Goal: Task Accomplishment & Management: Manage account settings

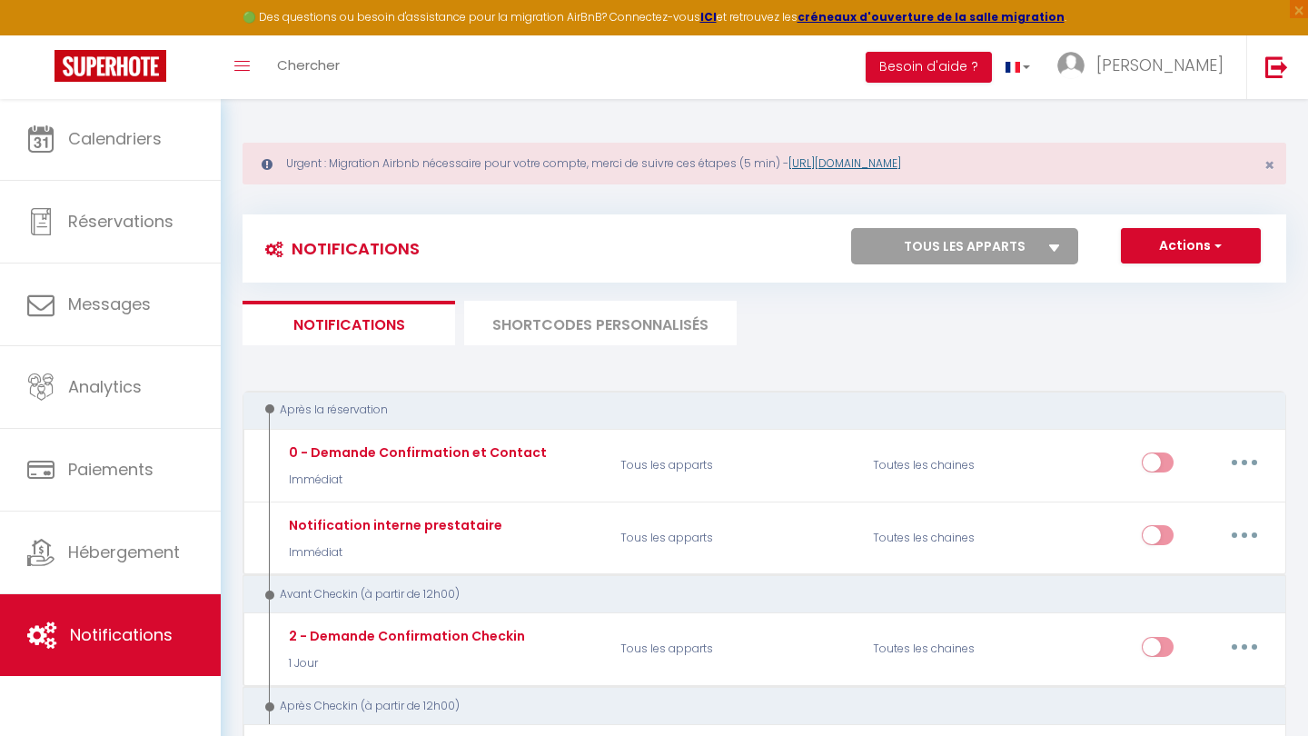
click at [901, 160] on link "[URL][DOMAIN_NAME]" at bounding box center [844, 162] width 113 height 15
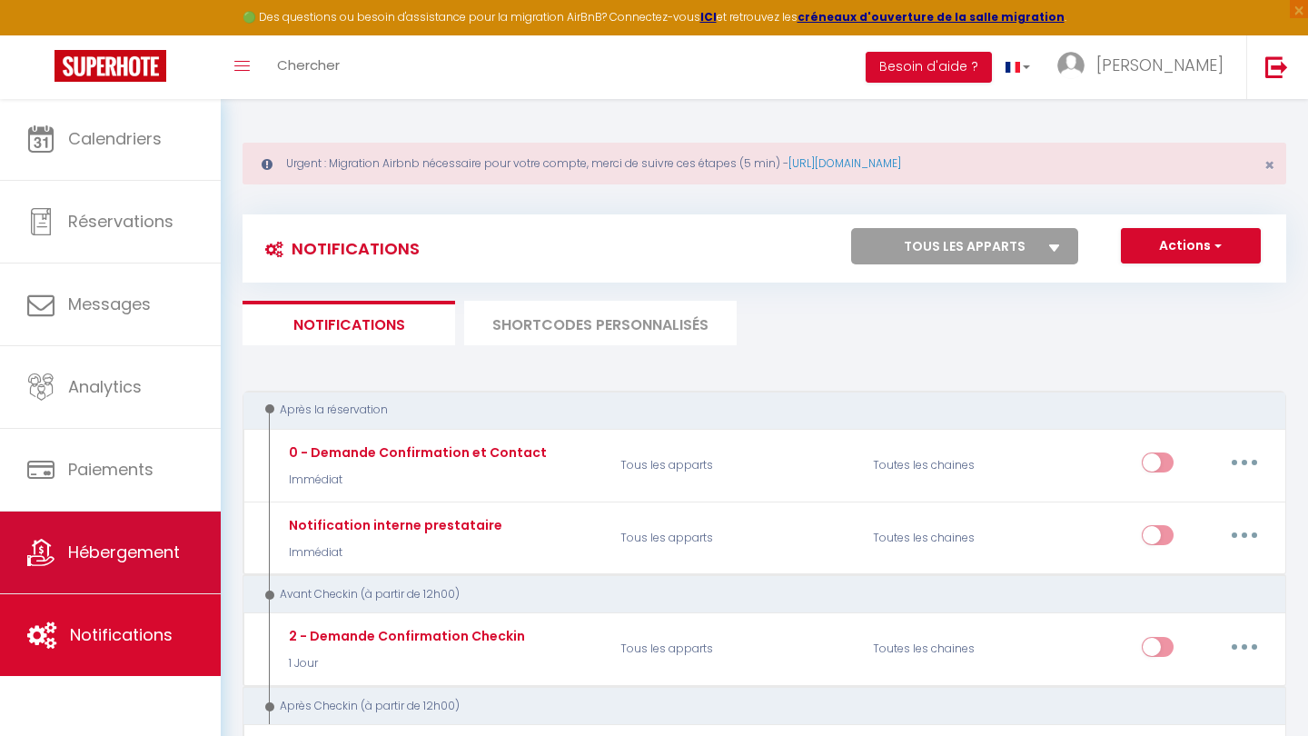
click at [129, 527] on link "Hébergement" at bounding box center [110, 552] width 221 height 82
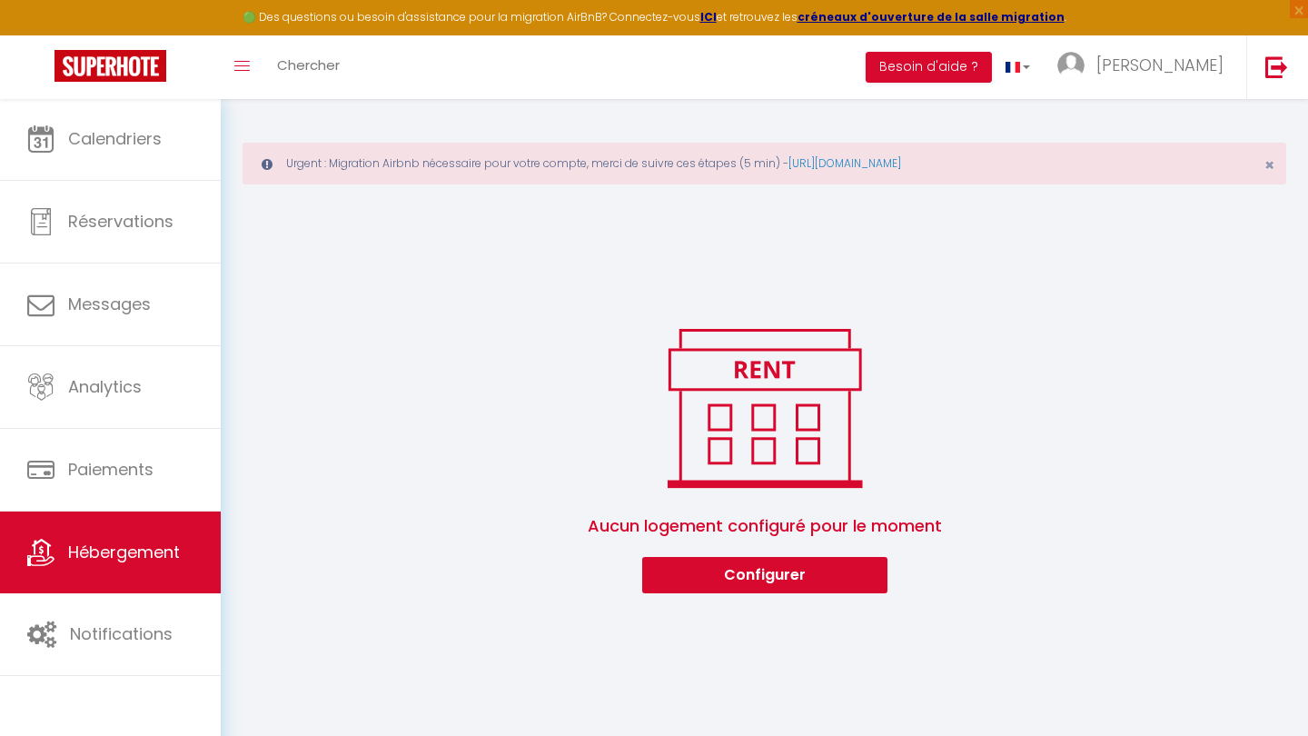
click at [769, 569] on button "Configurer" at bounding box center [764, 575] width 245 height 36
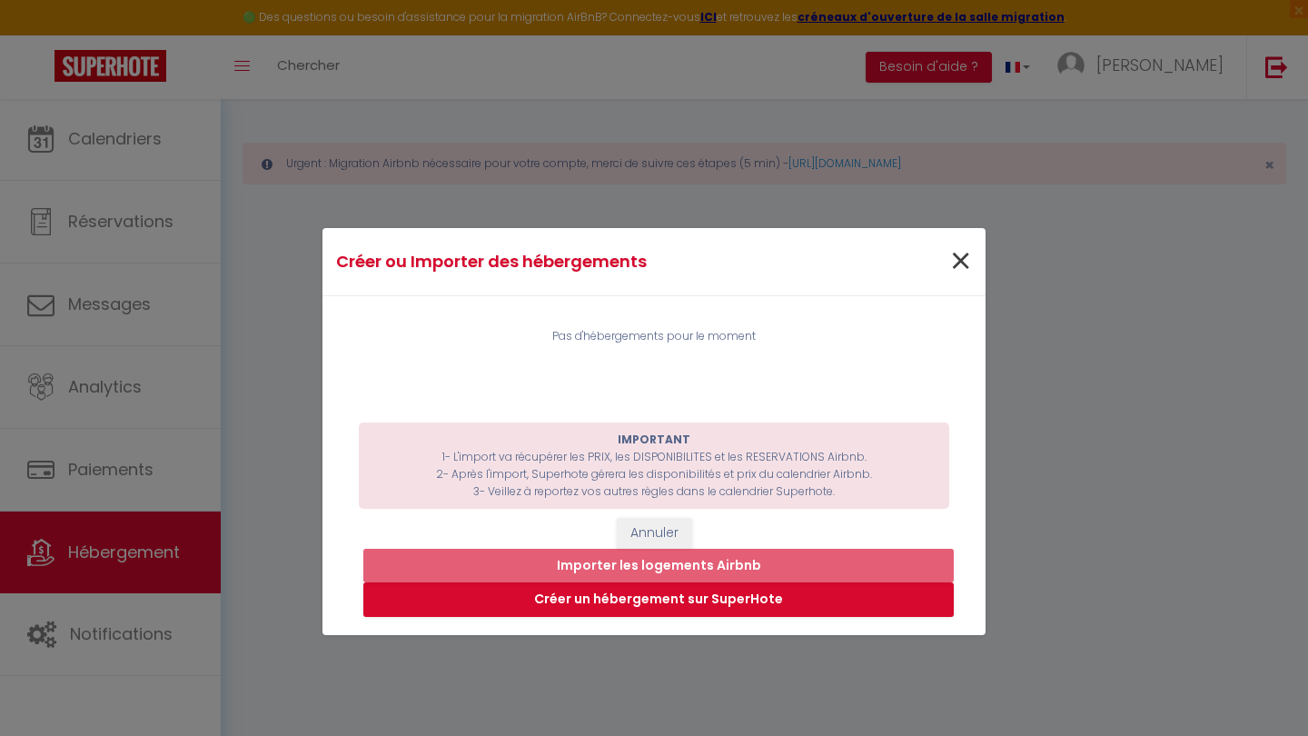
click at [954, 261] on span "×" at bounding box center [960, 261] width 23 height 54
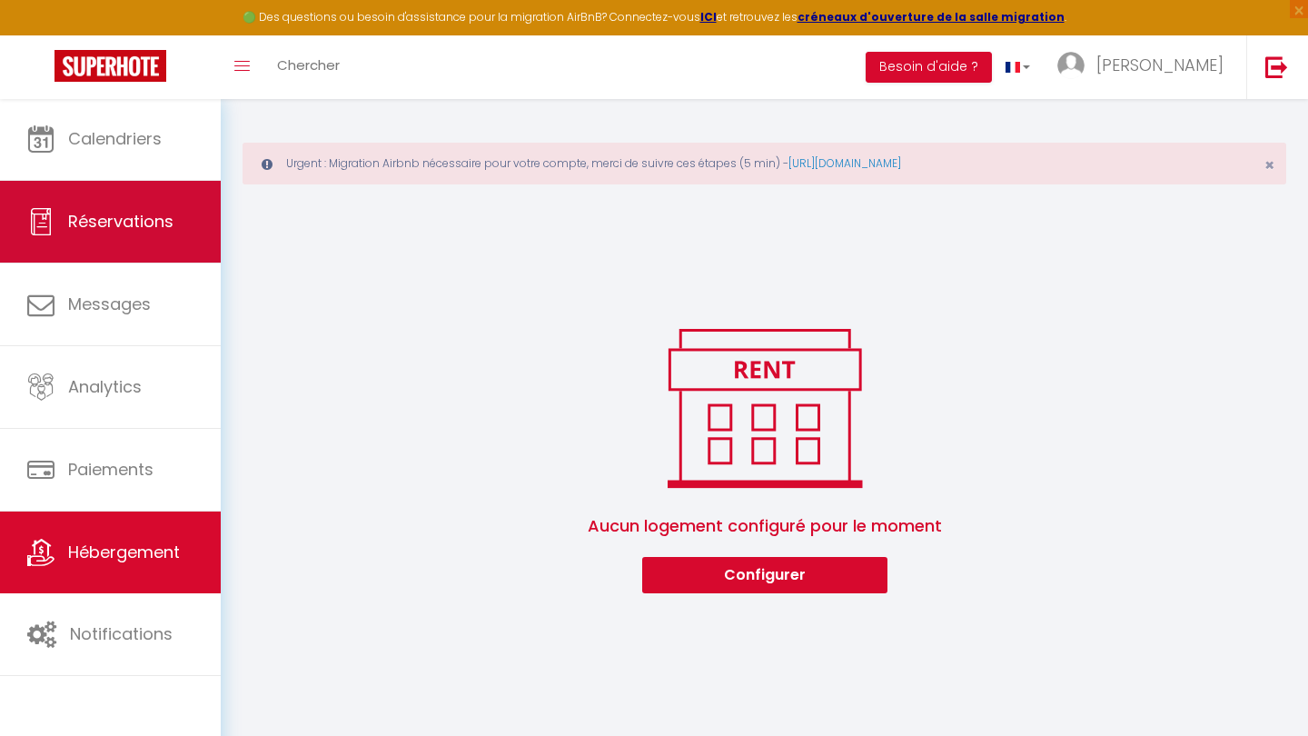
click at [143, 219] on span "Réservations" at bounding box center [120, 221] width 105 height 23
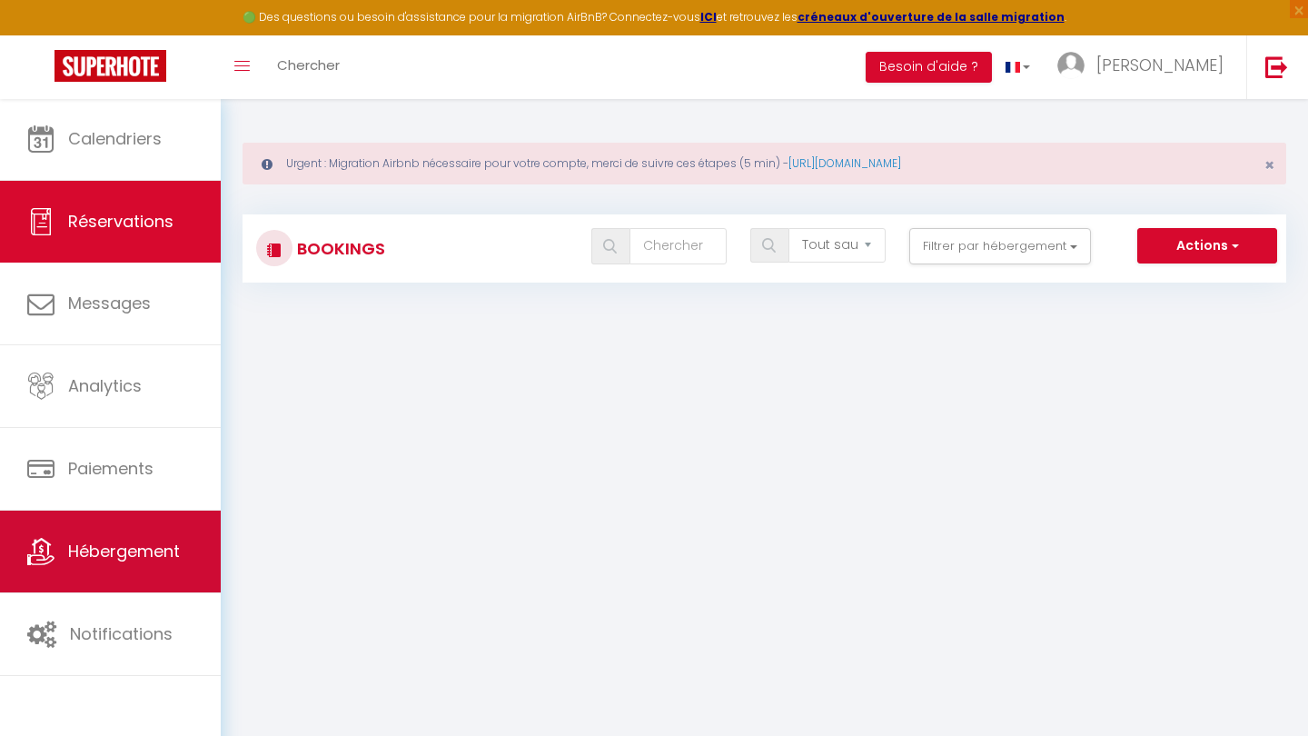
click at [110, 546] on span "Hébergement" at bounding box center [124, 550] width 112 height 23
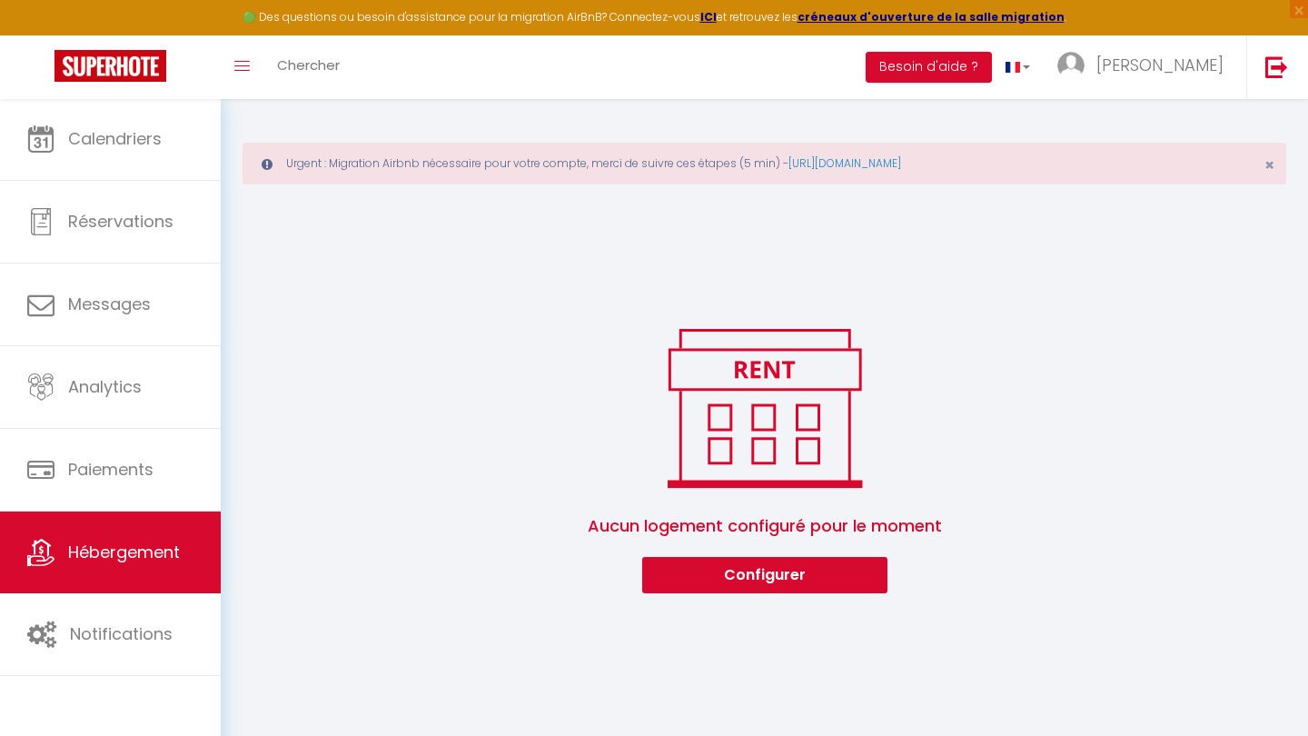
click at [804, 581] on button "Configurer" at bounding box center [764, 575] width 245 height 36
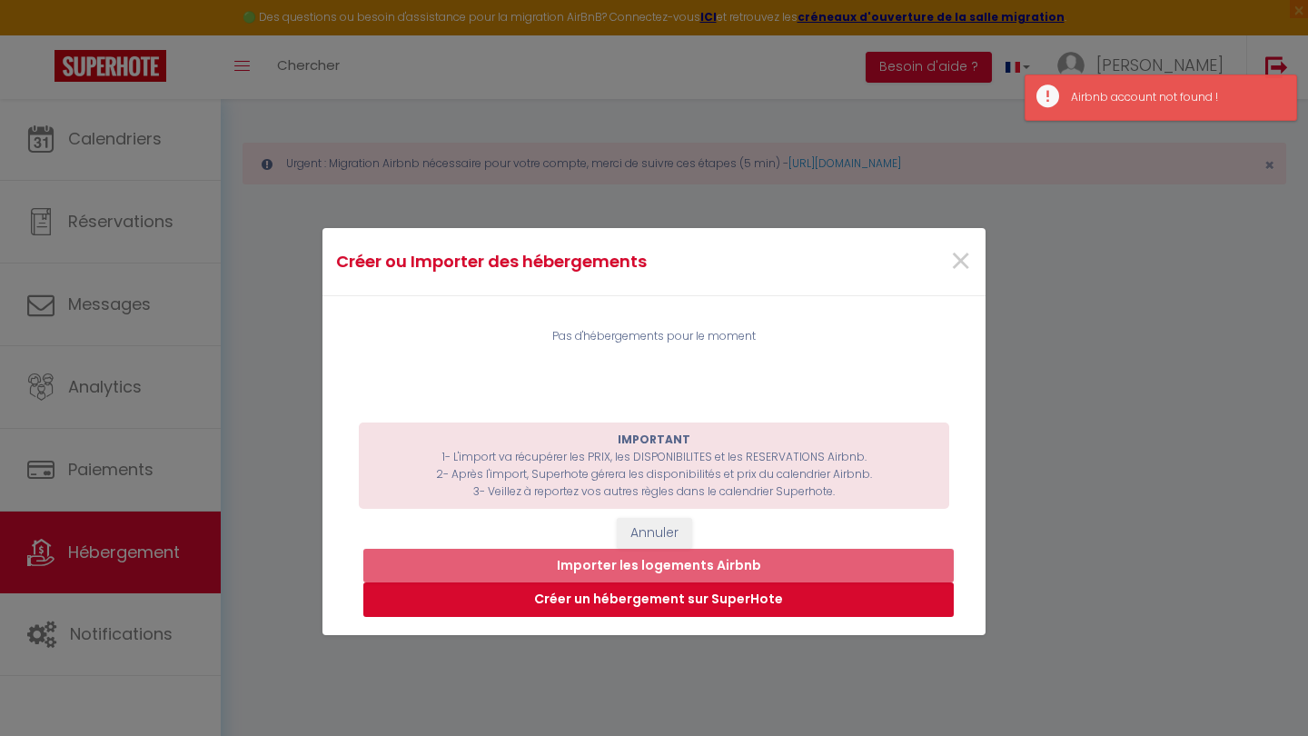
click at [669, 598] on button "Créer un hébergement sur SuperHote" at bounding box center [658, 599] width 590 height 35
select select "3"
select select "2"
select select "1"
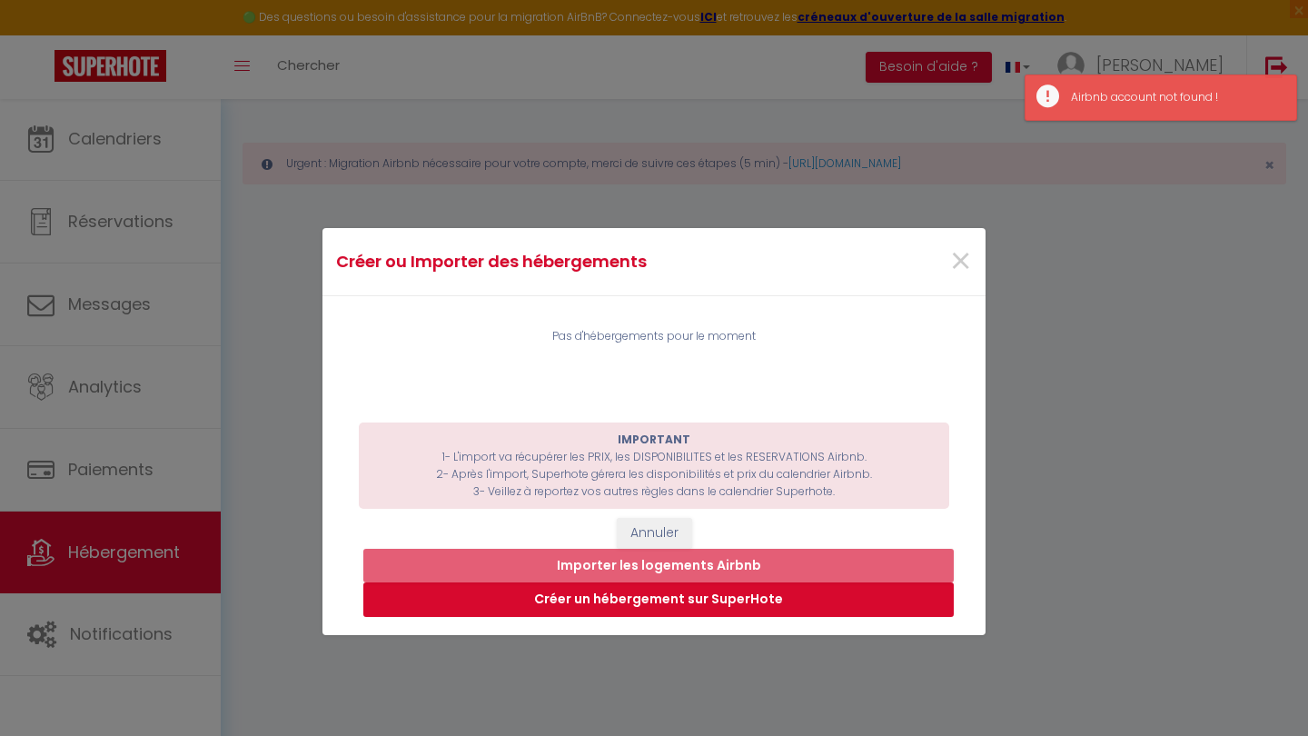
select select "28"
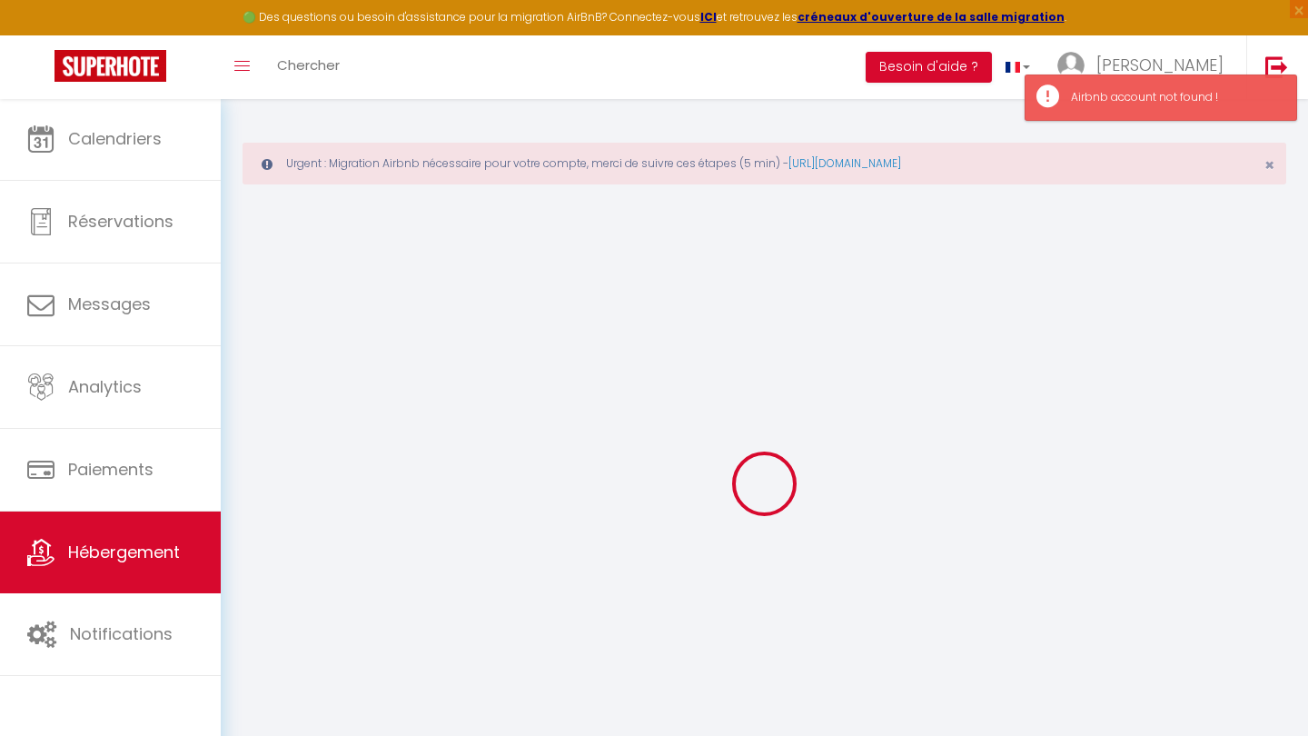
select select
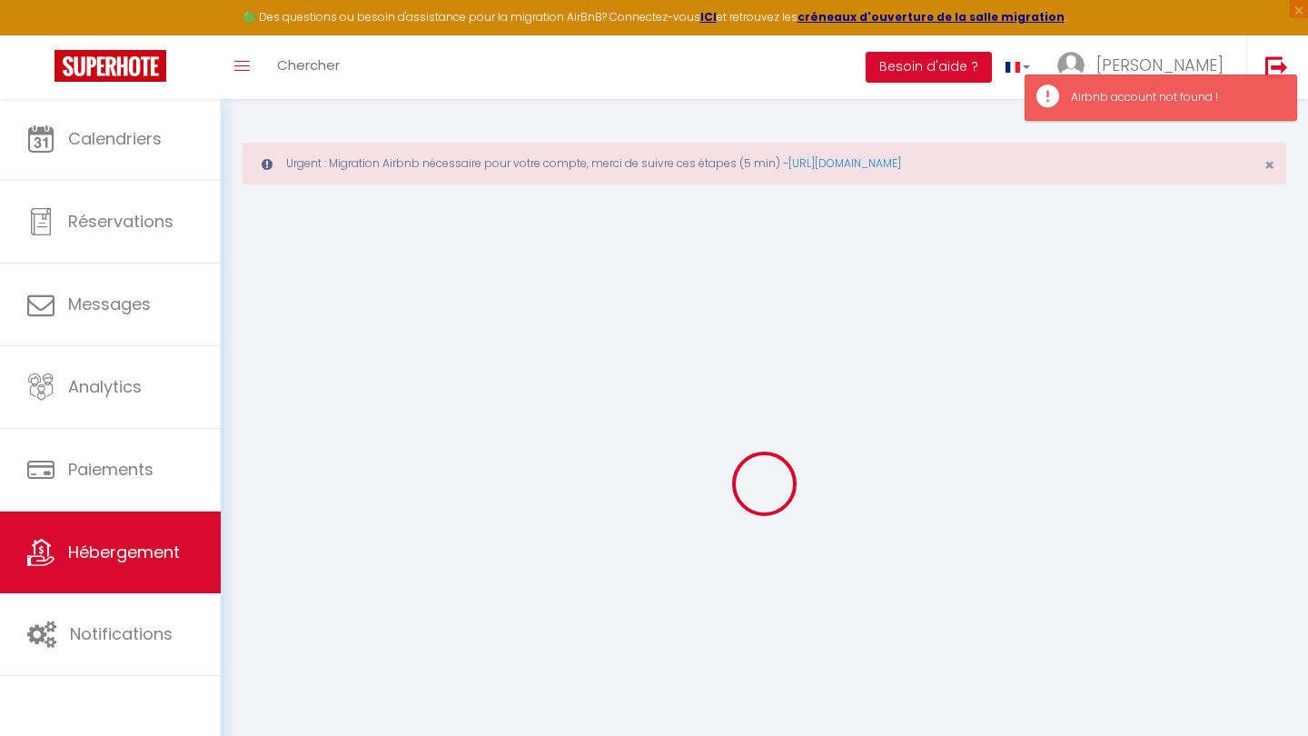
select select
checkbox input "false"
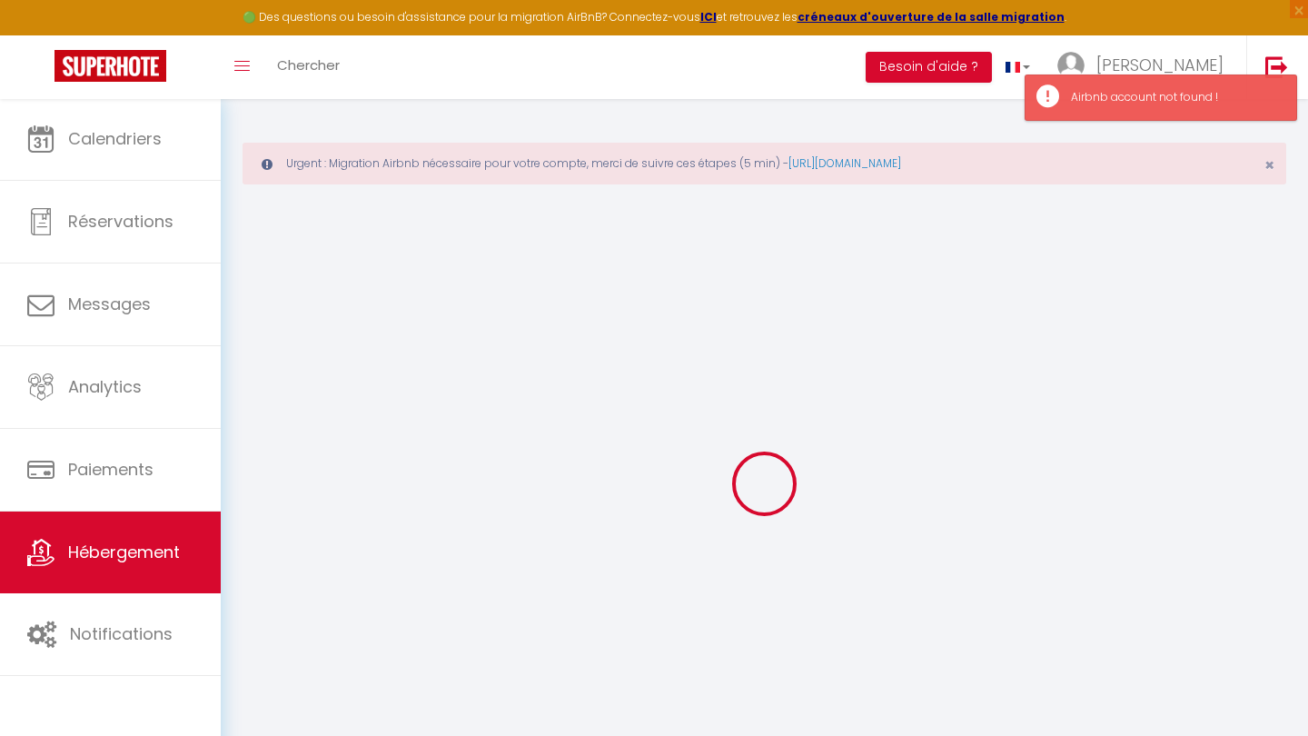
select select
checkbox input "false"
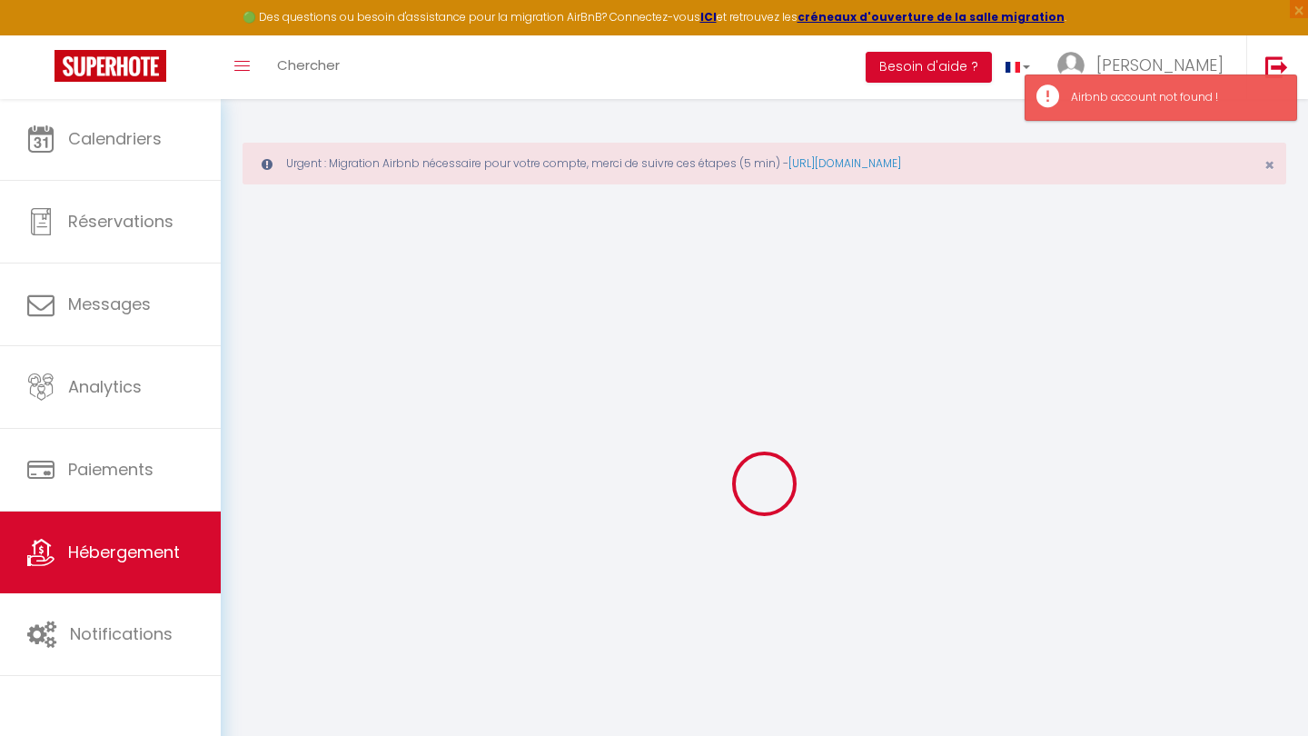
checkbox input "false"
select select
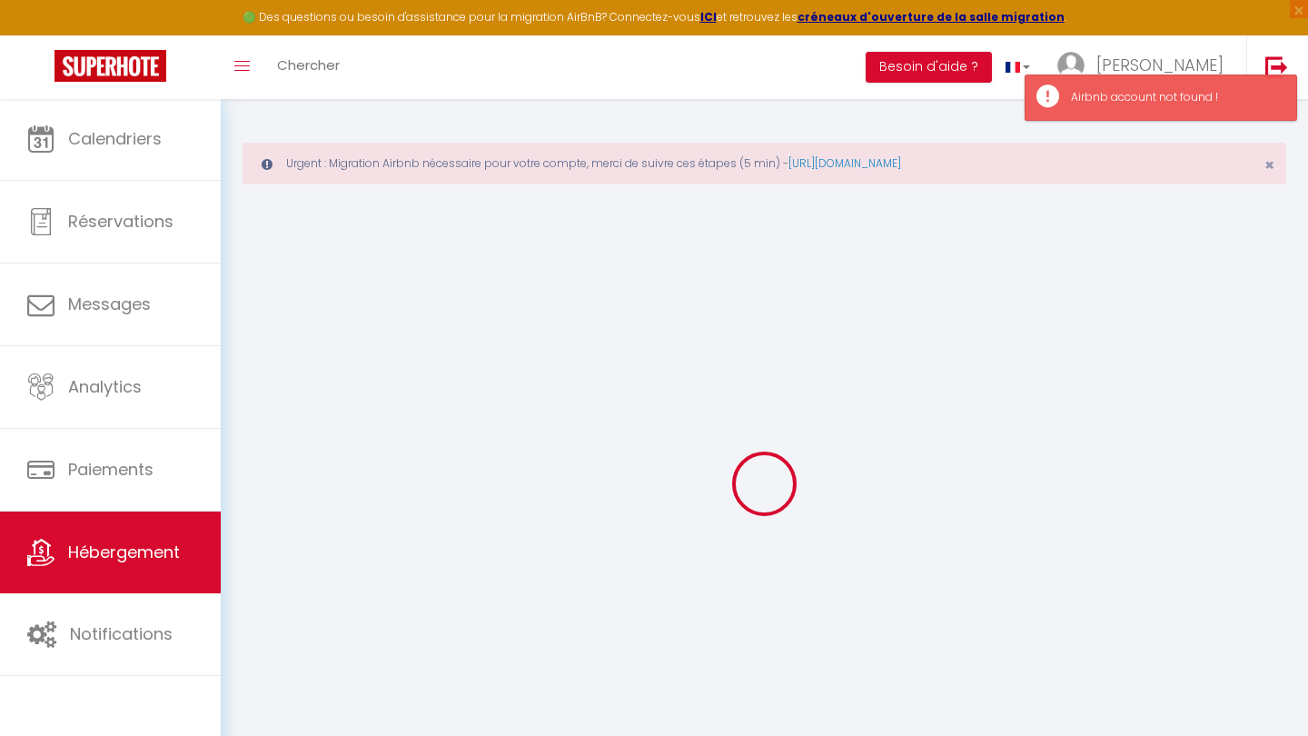
checkbox input "false"
select select
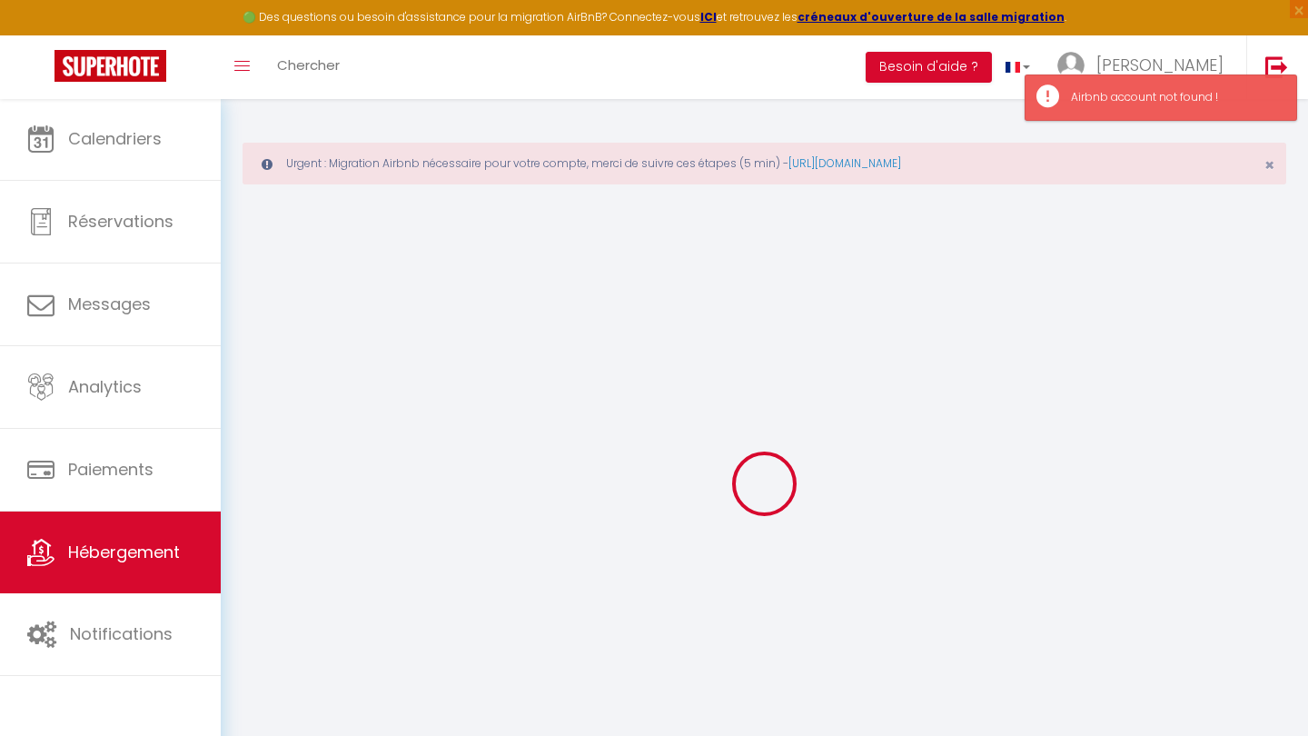
select select
select select "15:00"
select select "23:45"
select select "11:00"
select select "30"
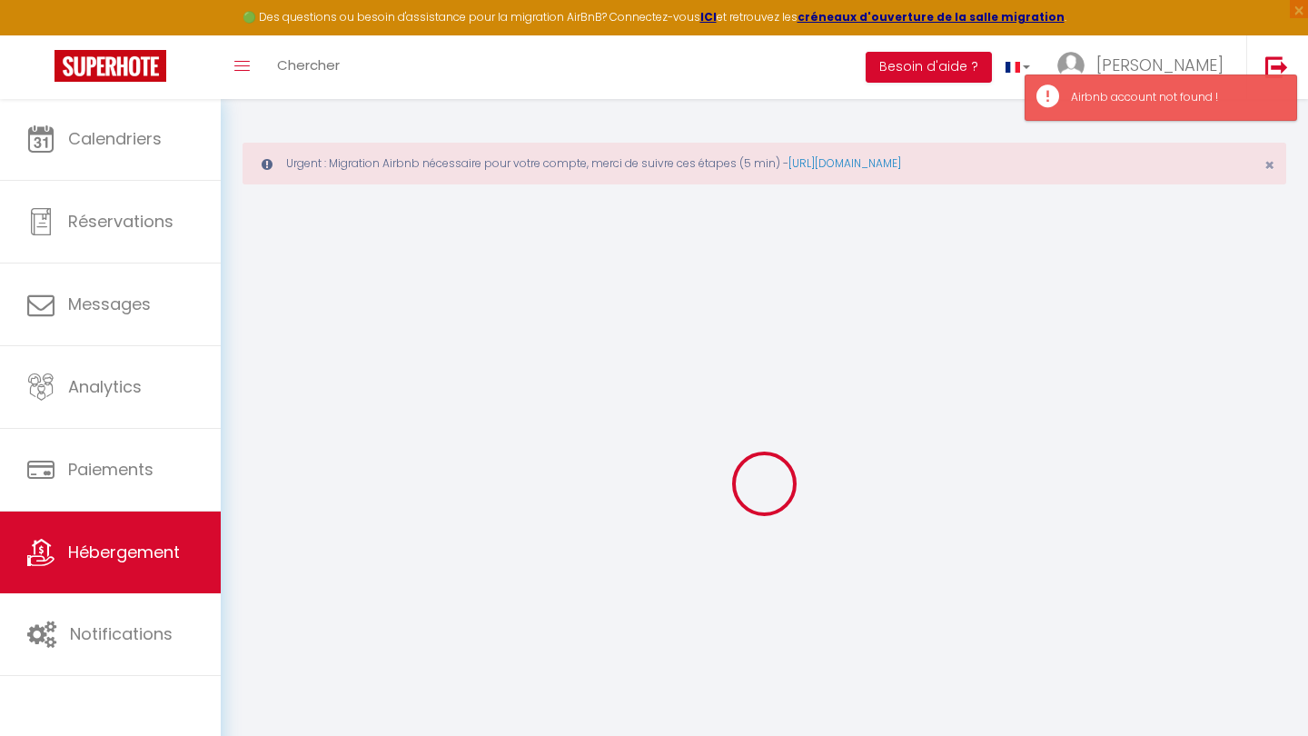
select select "120"
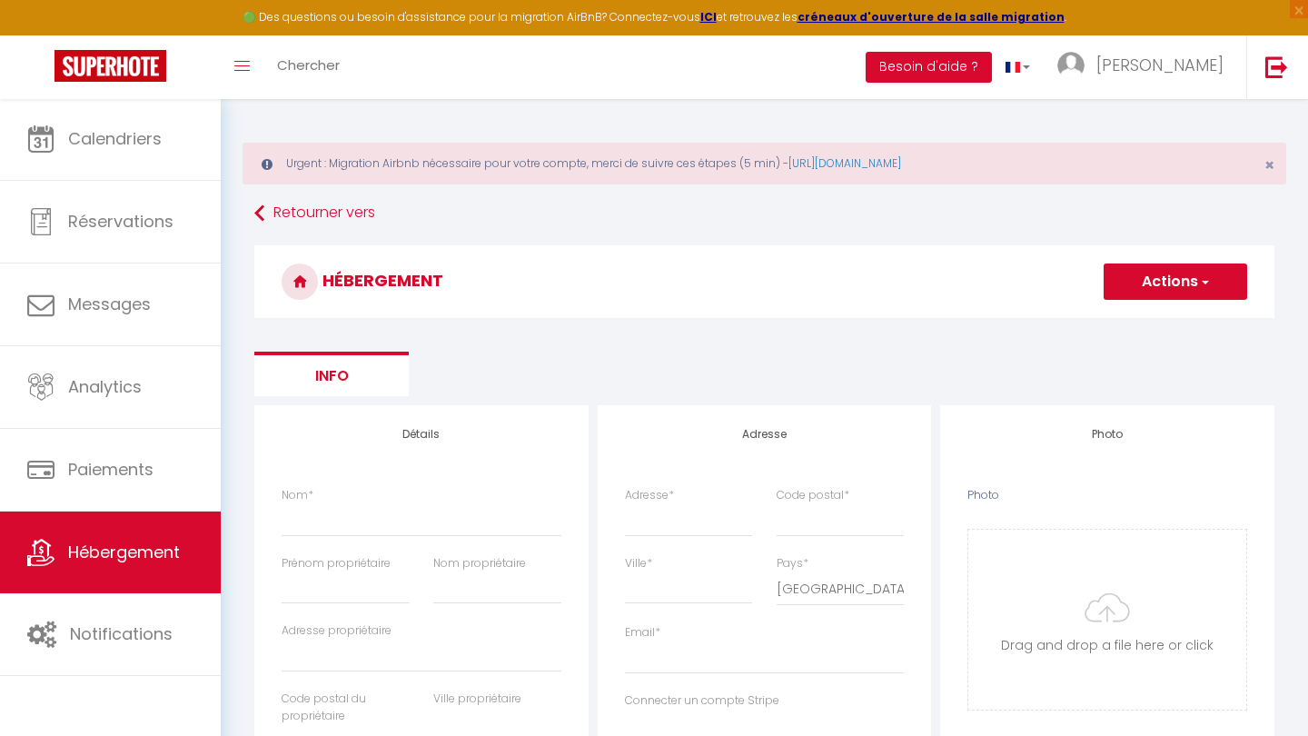
click at [1210, 270] on button "Actions" at bounding box center [1174, 281] width 143 height 36
click at [901, 158] on link "[URL][DOMAIN_NAME]" at bounding box center [844, 162] width 113 height 15
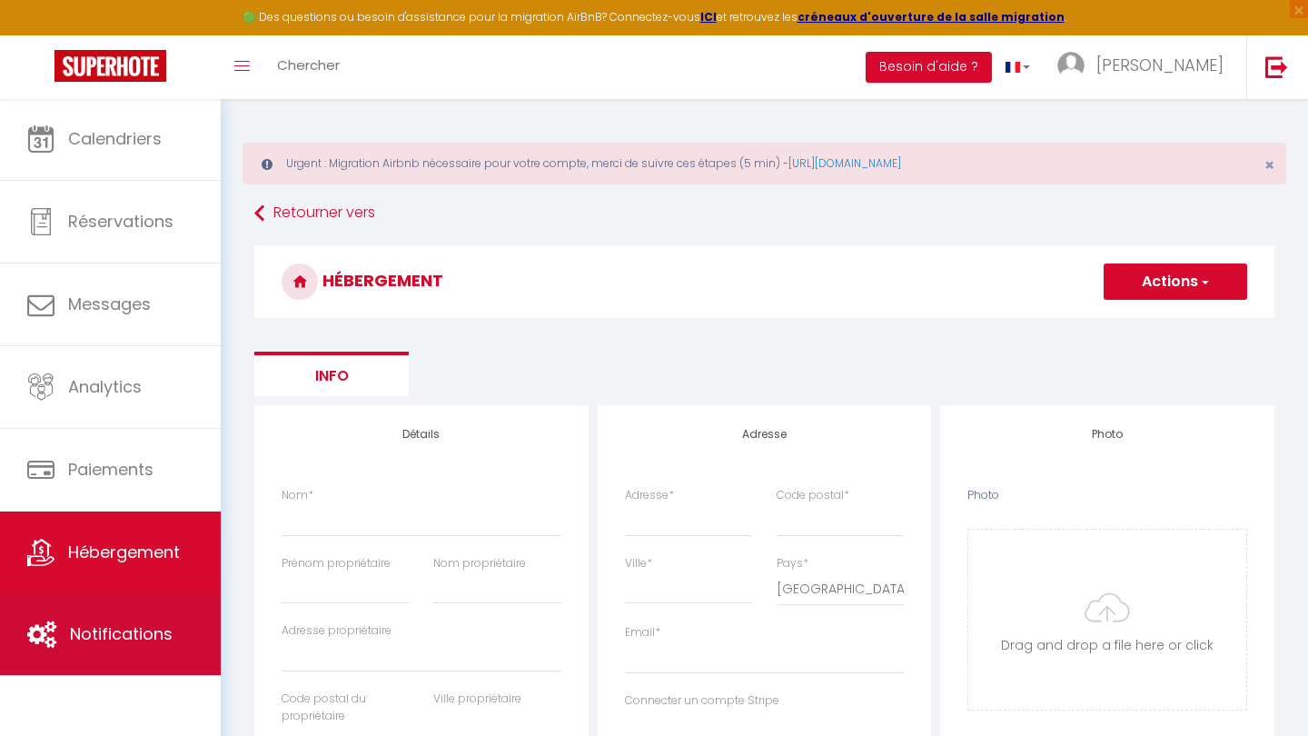
click at [156, 637] on span "Notifications" at bounding box center [121, 633] width 103 height 23
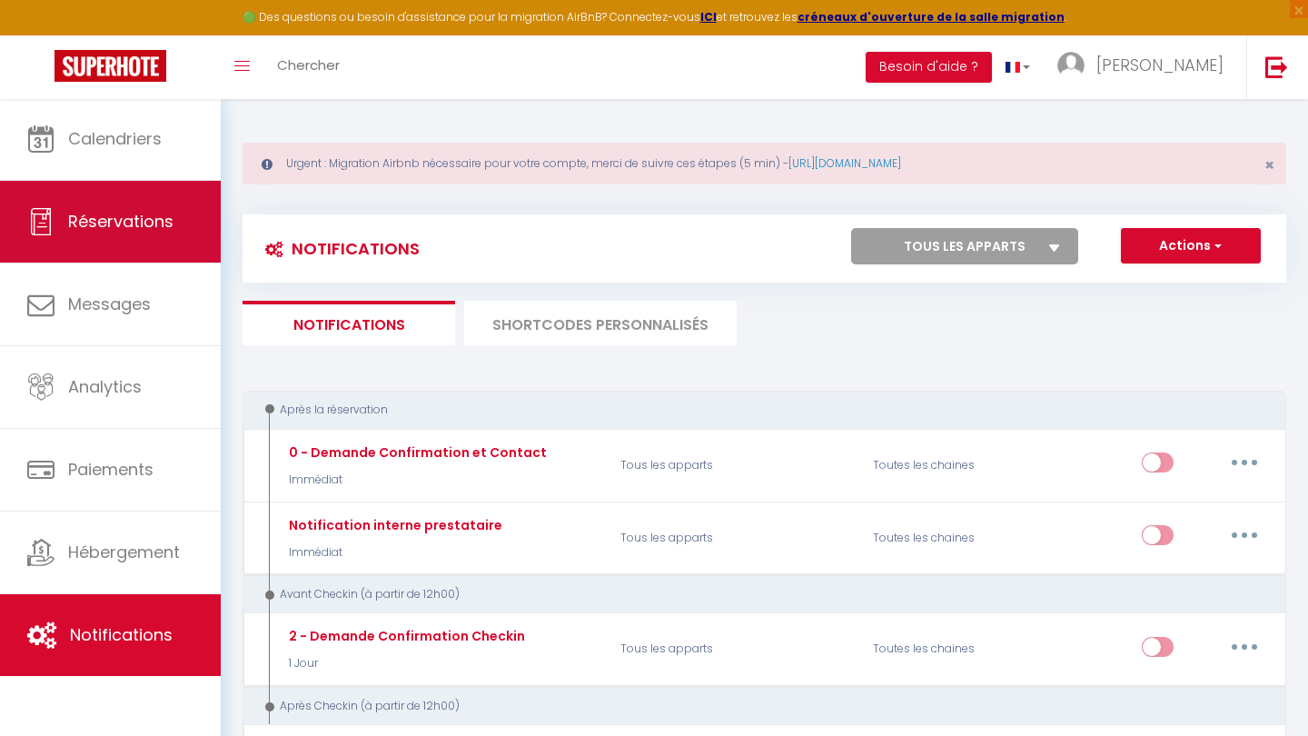
click at [202, 223] on link "Réservations" at bounding box center [110, 222] width 221 height 82
select select "not_cancelled"
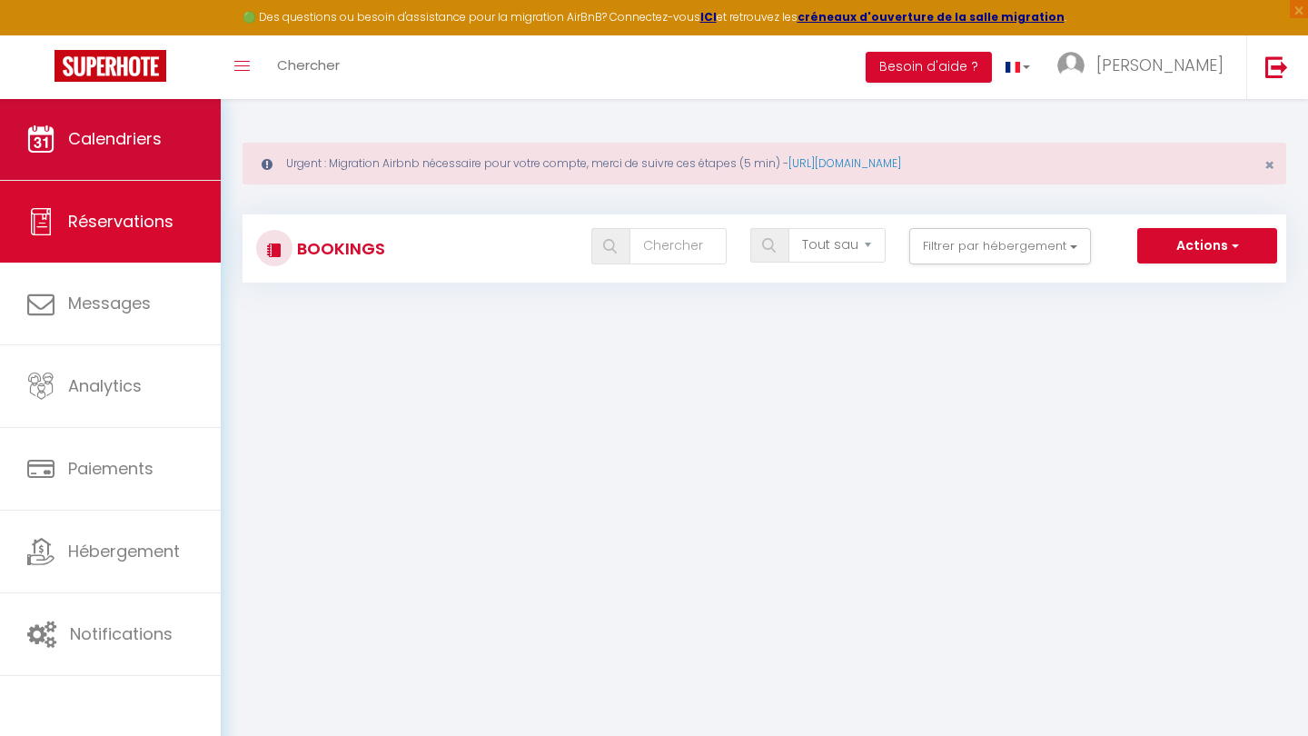
click at [182, 140] on link "Calendriers" at bounding box center [110, 139] width 221 height 82
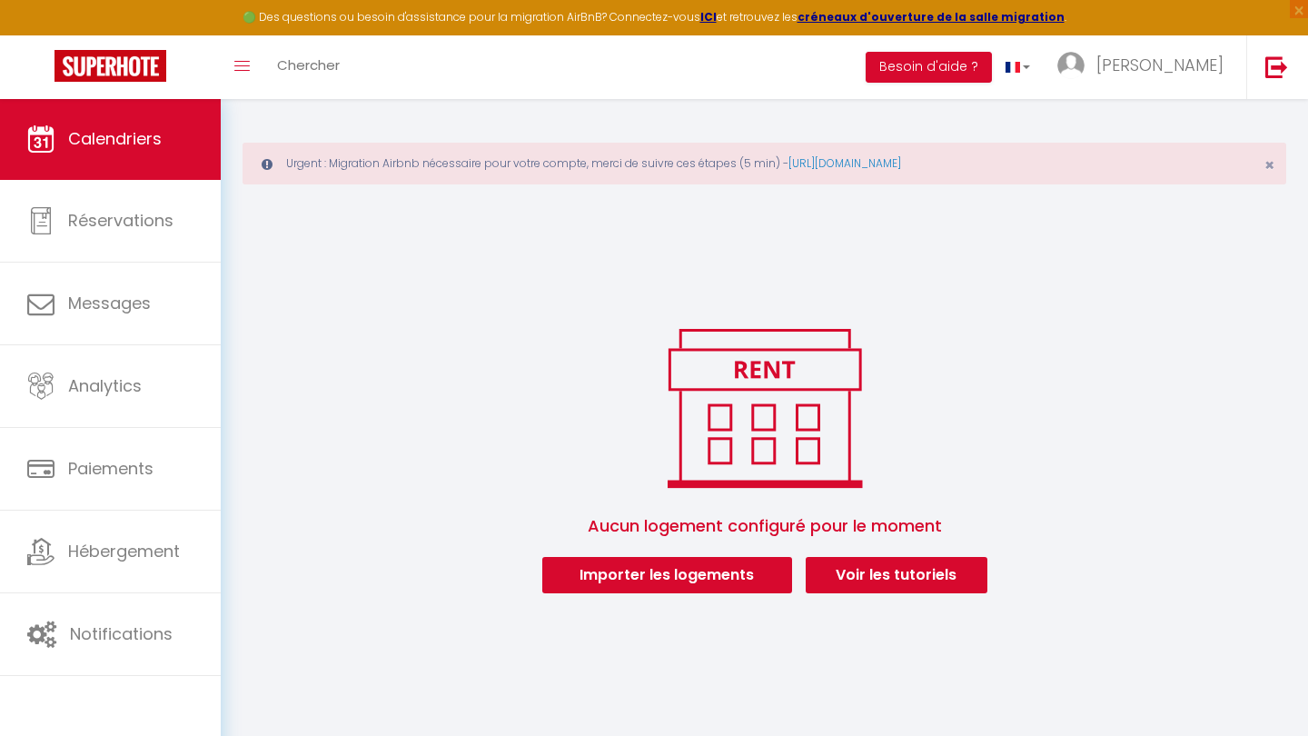
click at [772, 581] on button "Importer les logements" at bounding box center [667, 575] width 250 height 36
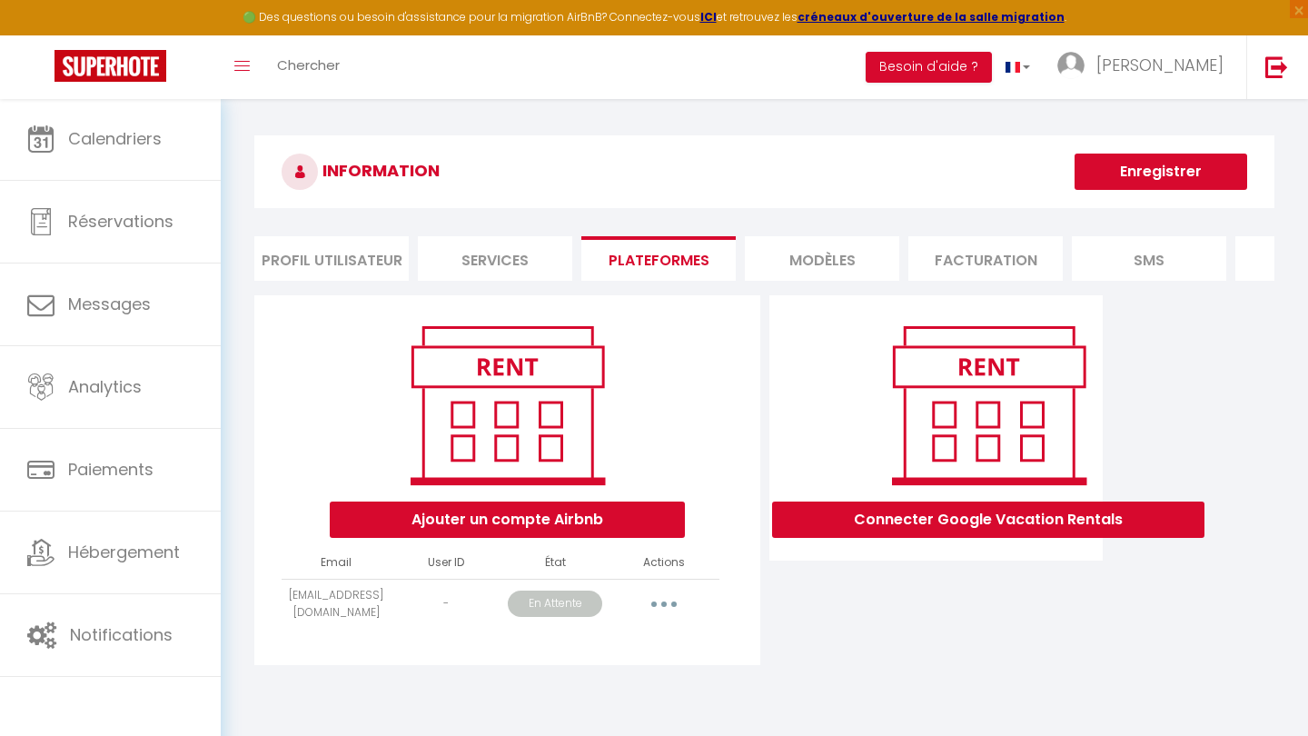
click at [658, 600] on button "button" at bounding box center [663, 603] width 51 height 29
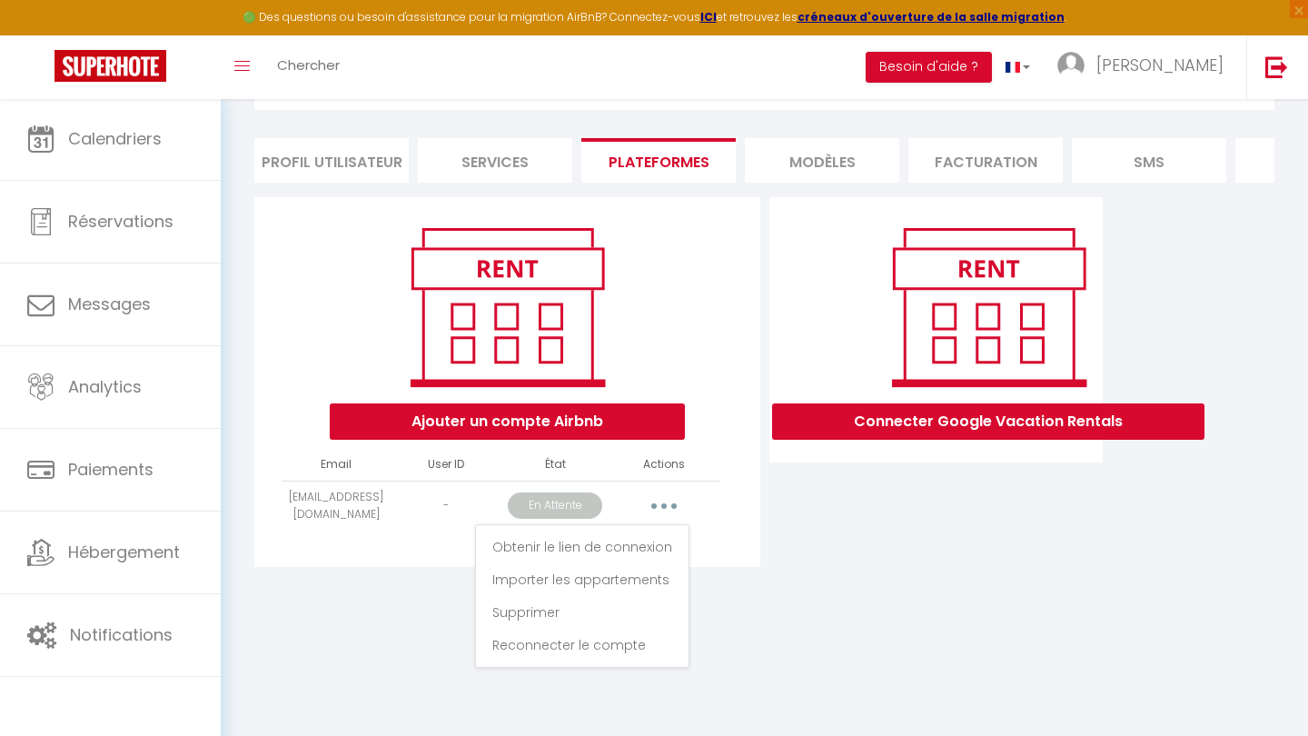
scroll to position [98, 0]
click at [804, 612] on div "INFORMATION Enregistrer Profil Utilisateur Services Plateformes MODÈLES Factura…" at bounding box center [764, 314] width 1087 height 628
click at [674, 511] on button "button" at bounding box center [663, 505] width 51 height 29
click at [642, 549] on link "Obtenir le lien de connexion" at bounding box center [581, 546] width 203 height 31
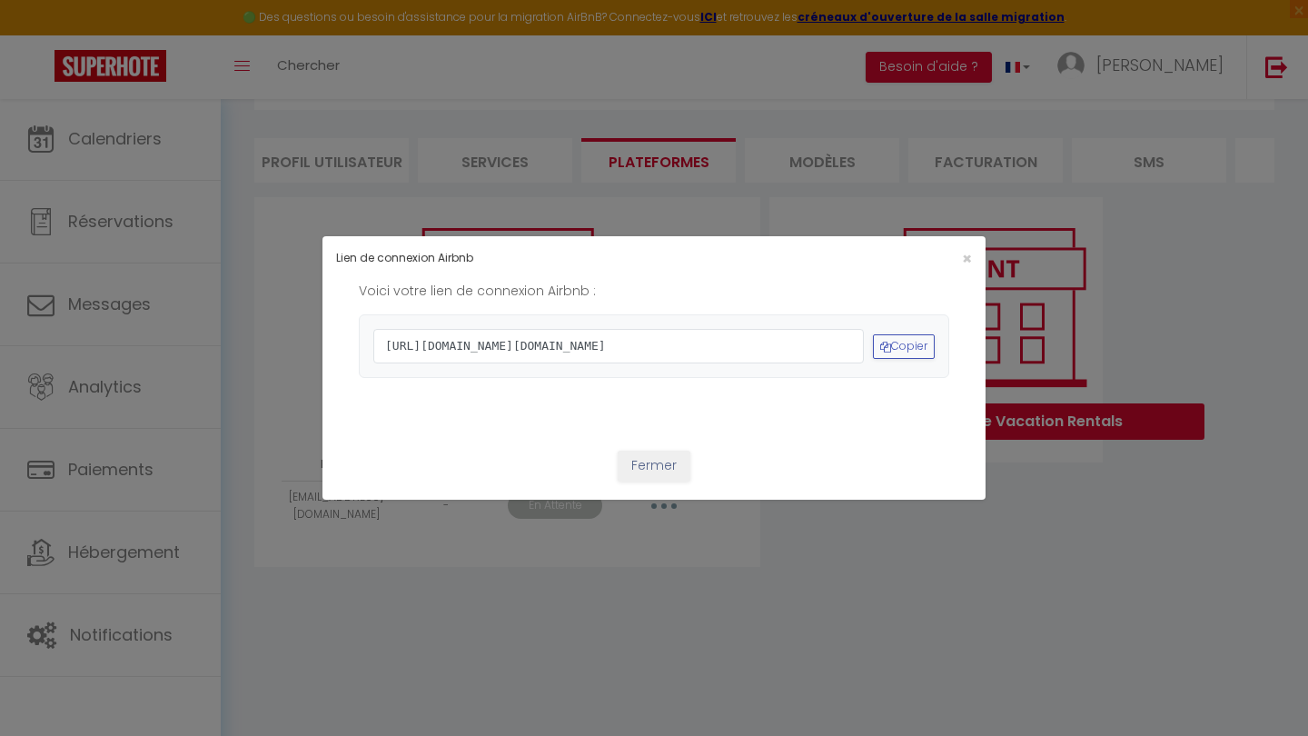
click at [666, 481] on button "Fermer" at bounding box center [654, 465] width 73 height 31
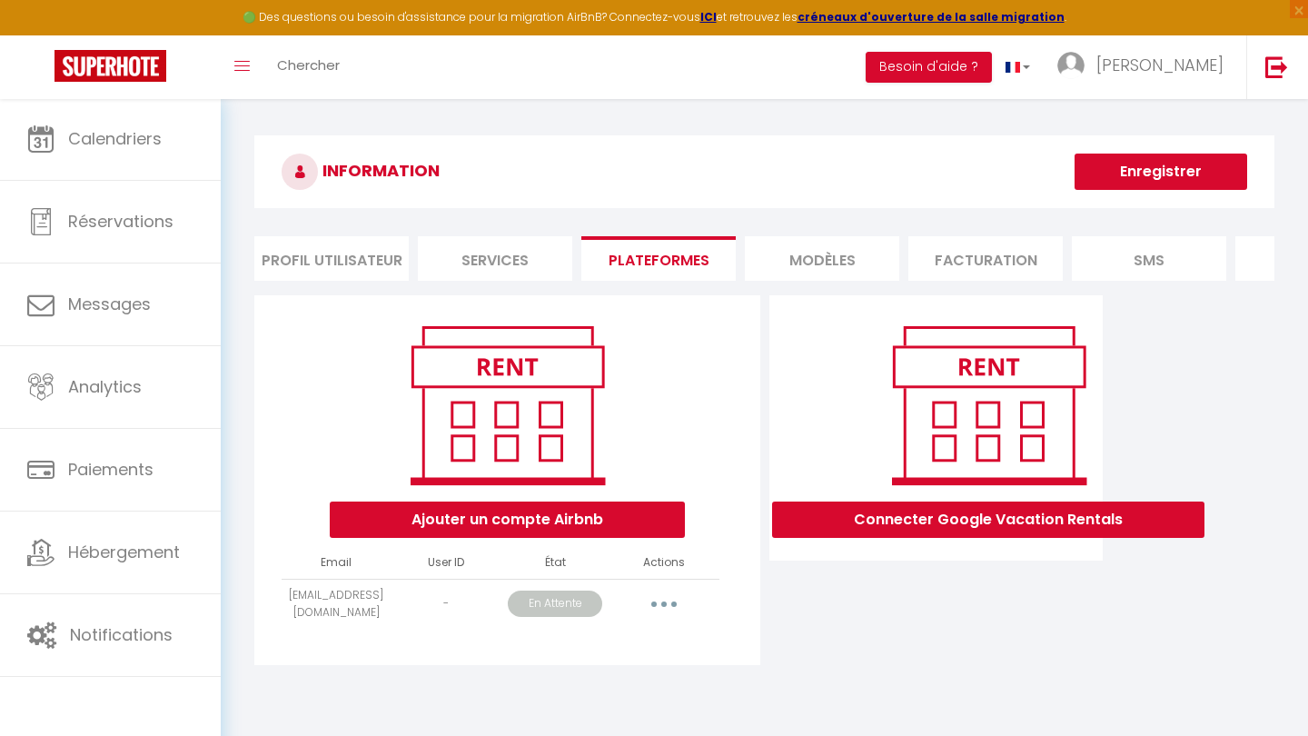
scroll to position [0, 0]
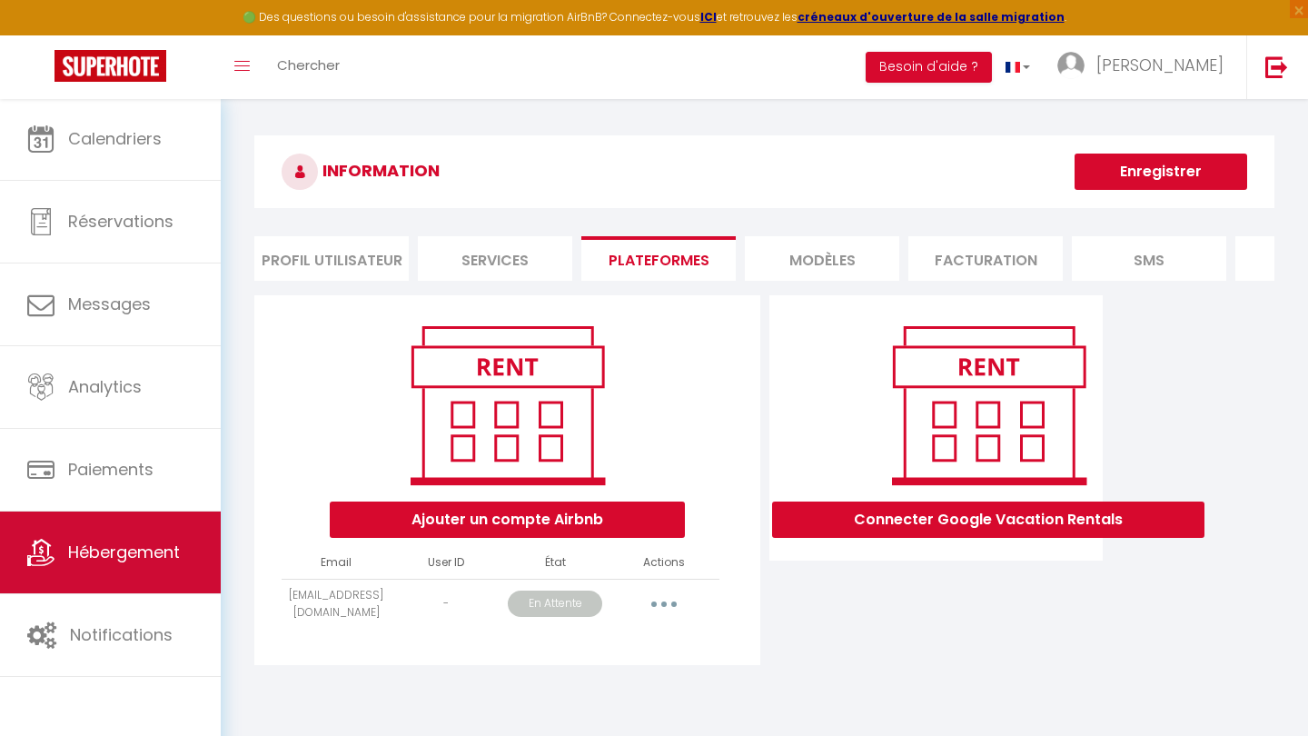
click at [162, 563] on span "Hébergement" at bounding box center [124, 551] width 112 height 23
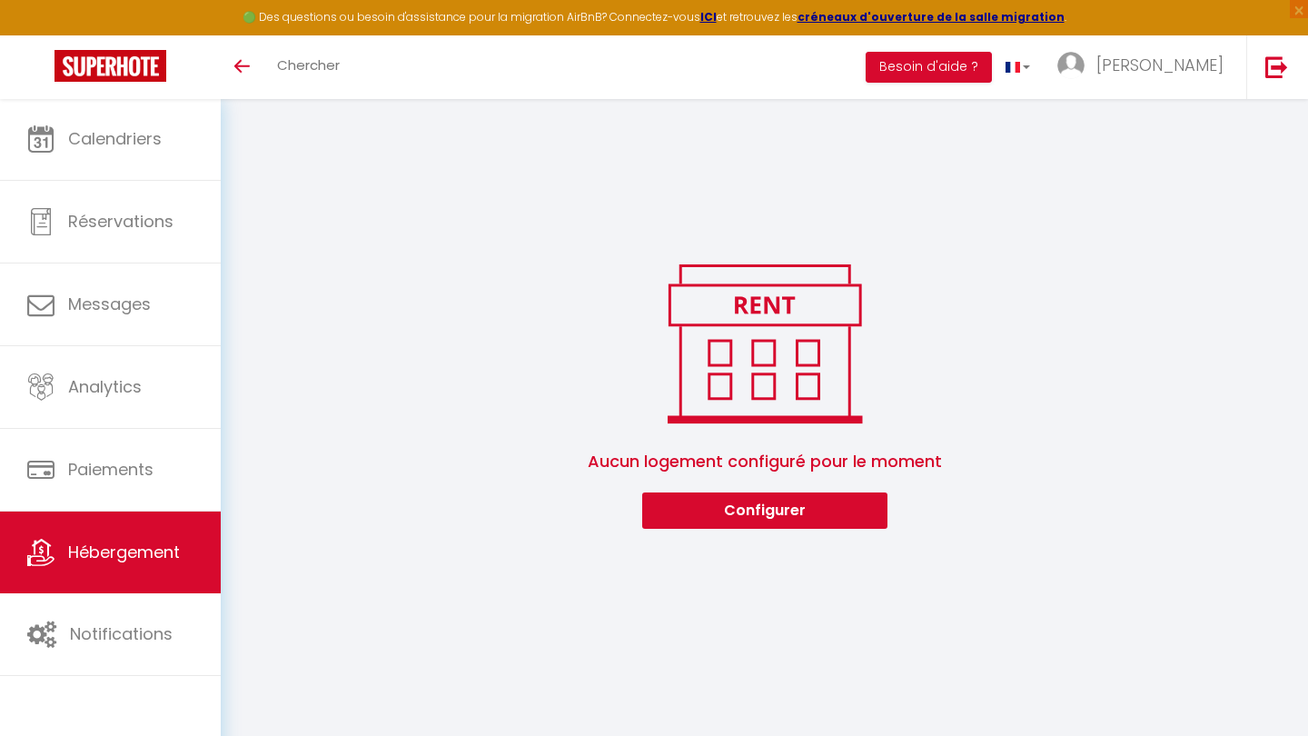
click at [158, 566] on link "Hébergement" at bounding box center [110, 552] width 221 height 82
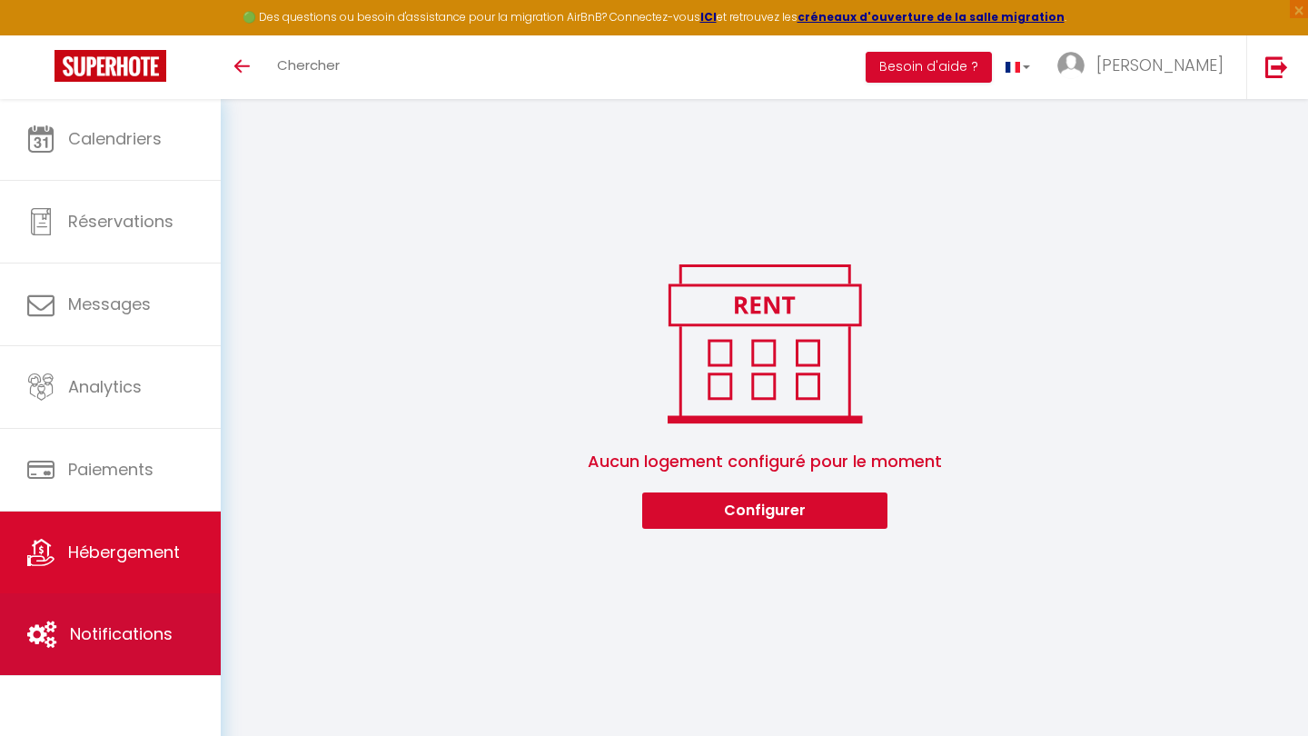
click at [81, 633] on span "Notifications" at bounding box center [121, 633] width 103 height 23
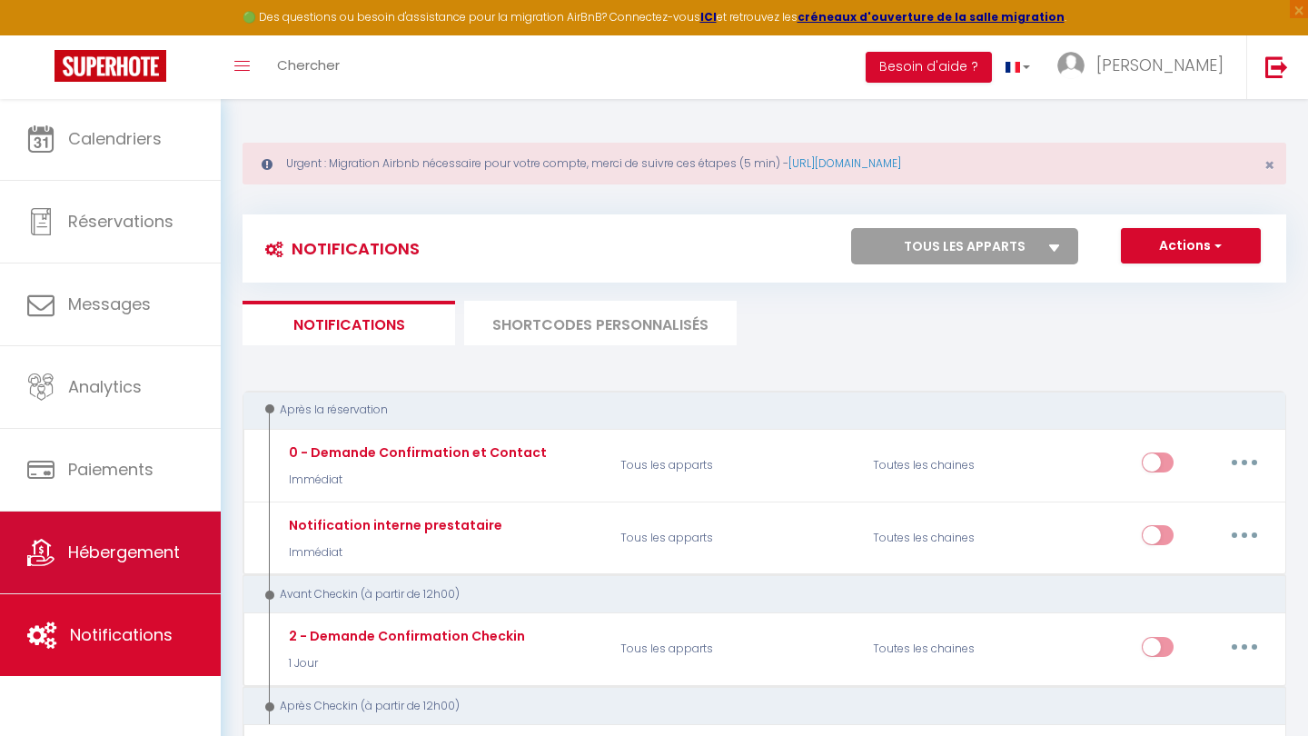
click at [158, 566] on link "Hébergement" at bounding box center [110, 552] width 221 height 82
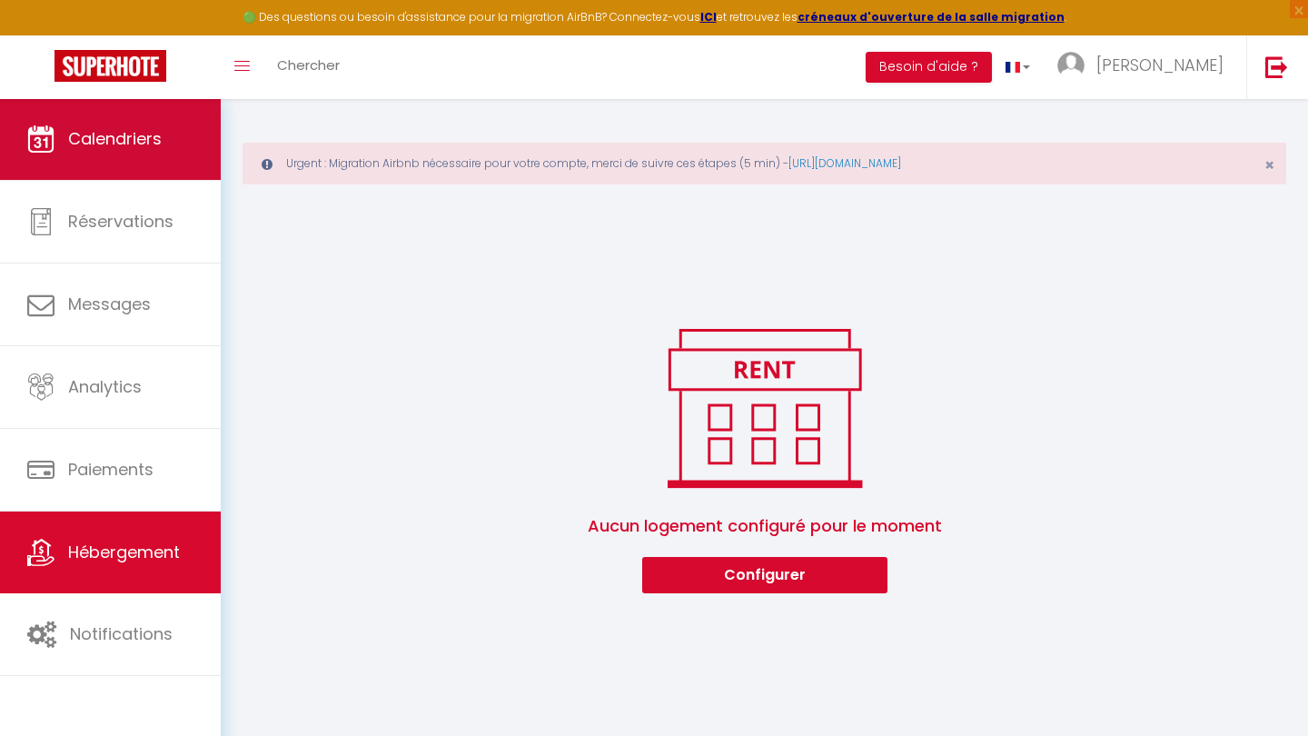
click at [119, 147] on span "Calendriers" at bounding box center [115, 138] width 94 height 23
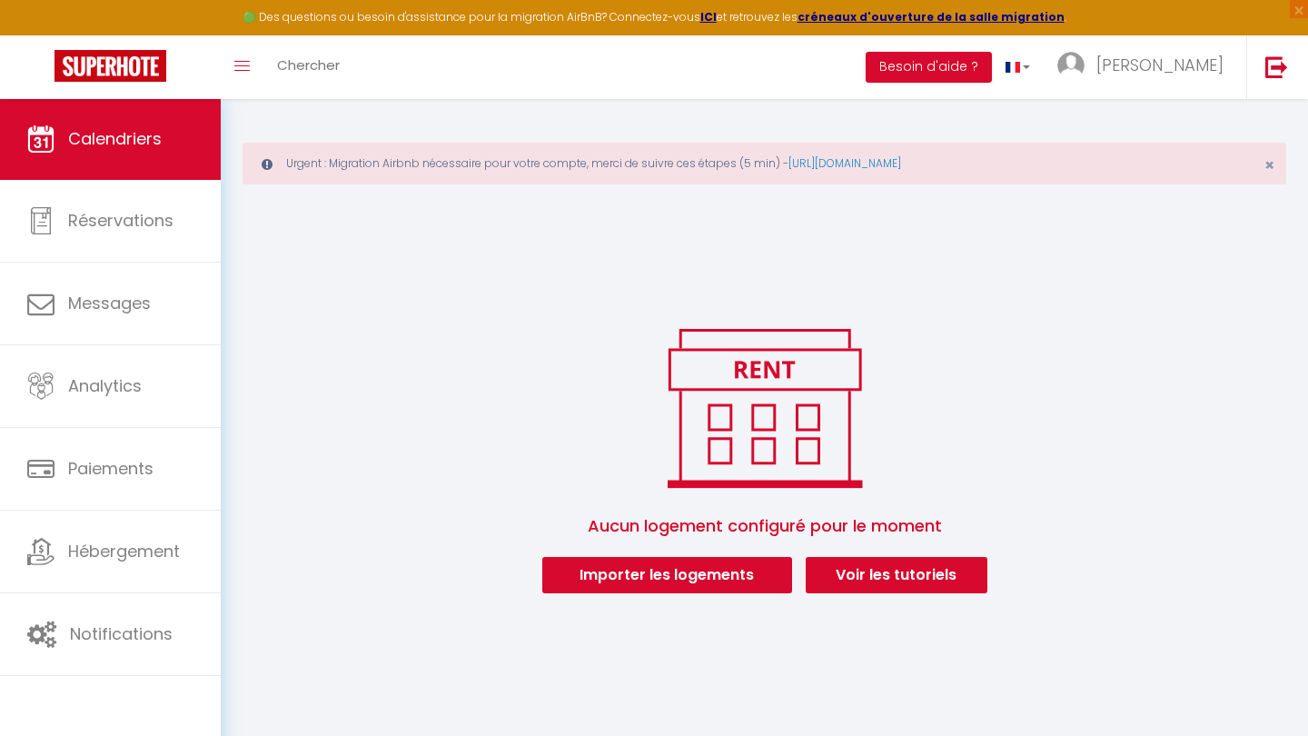
click at [630, 585] on button "Importer les logements" at bounding box center [667, 575] width 250 height 36
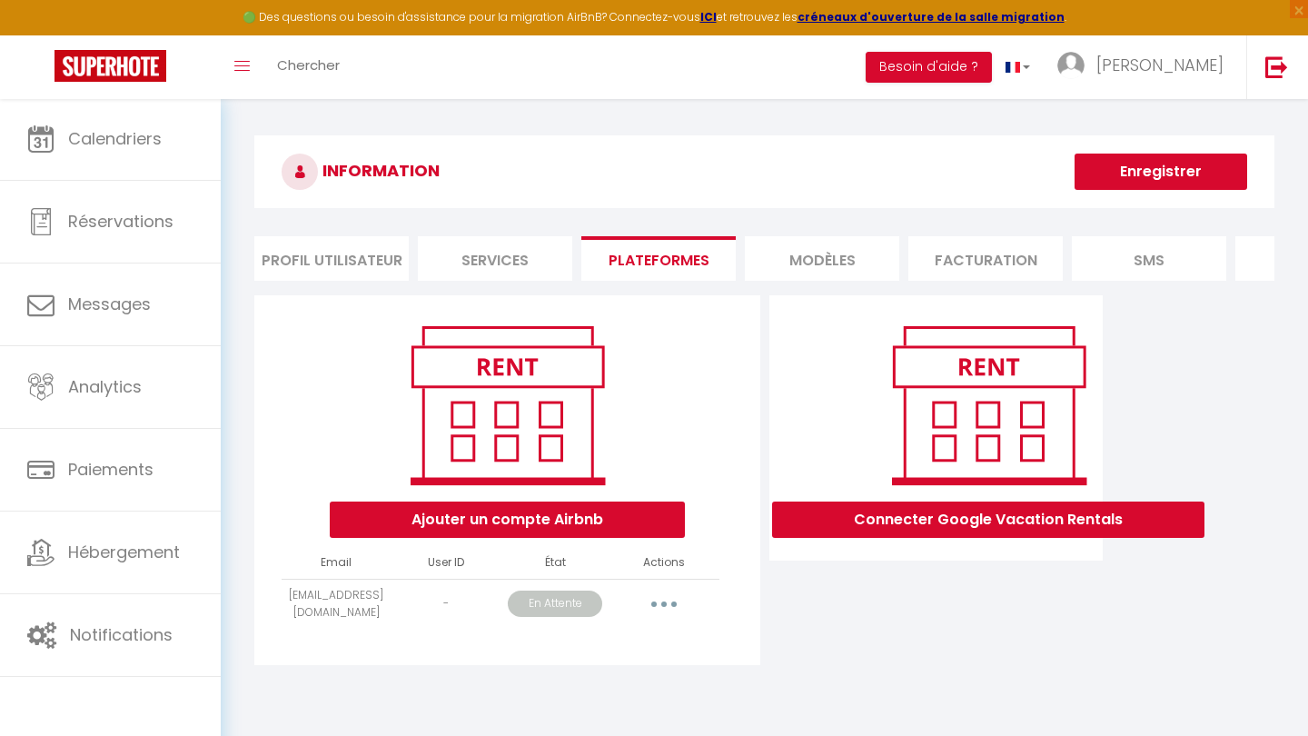
click at [662, 610] on button "button" at bounding box center [663, 603] width 51 height 29
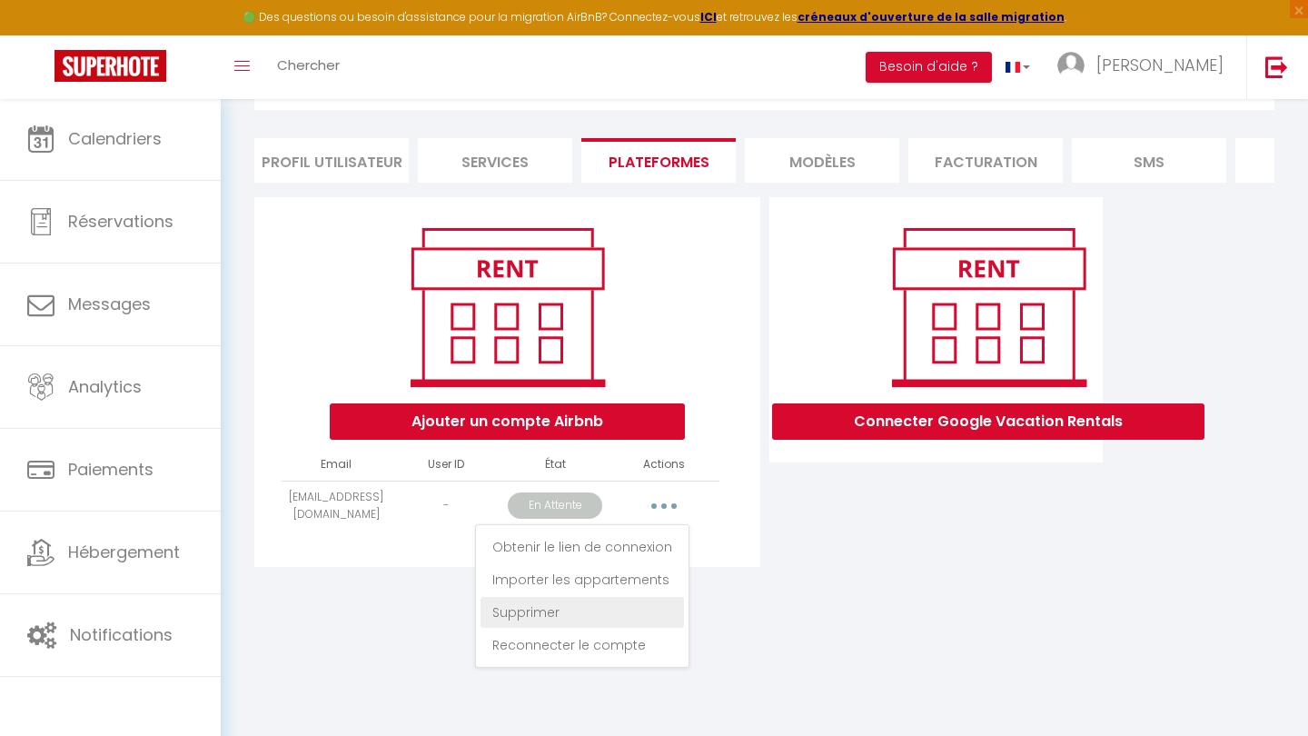
scroll to position [98, 0]
click at [611, 656] on link "Reconnecter le compte" at bounding box center [581, 644] width 203 height 31
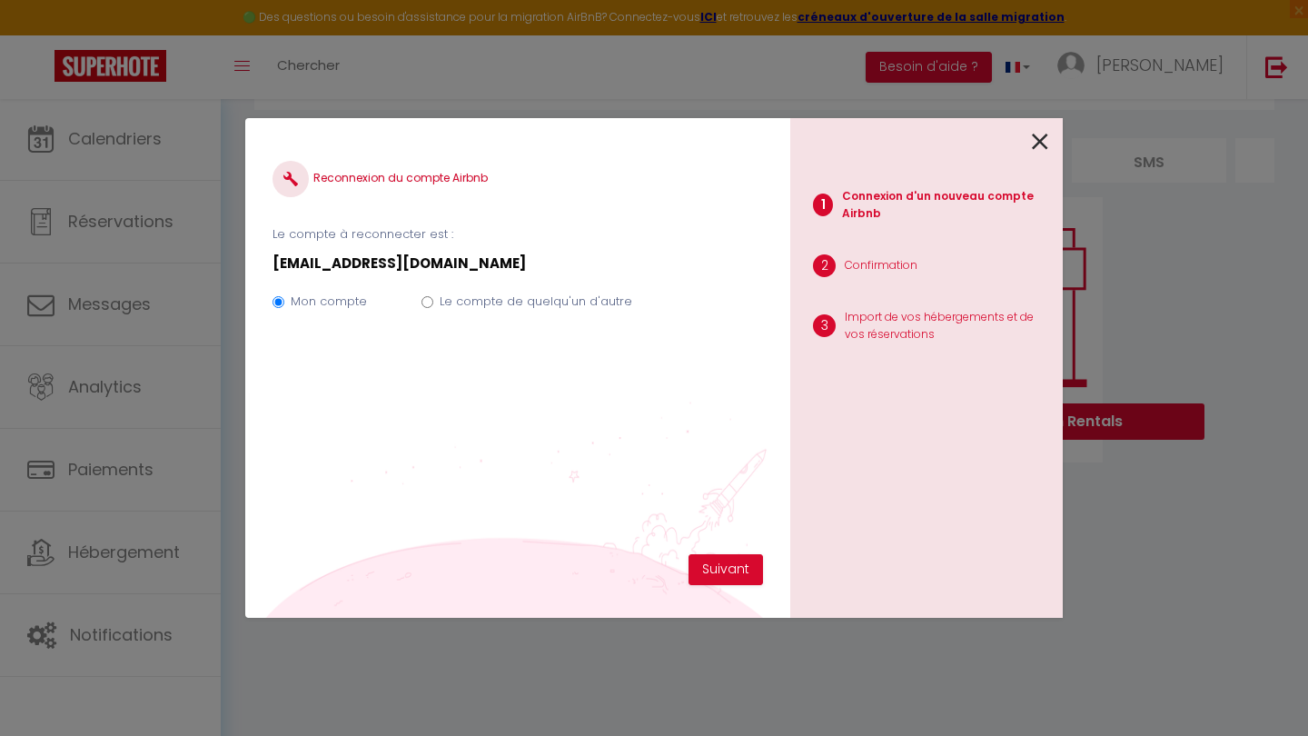
click at [1039, 134] on icon at bounding box center [1040, 141] width 16 height 27
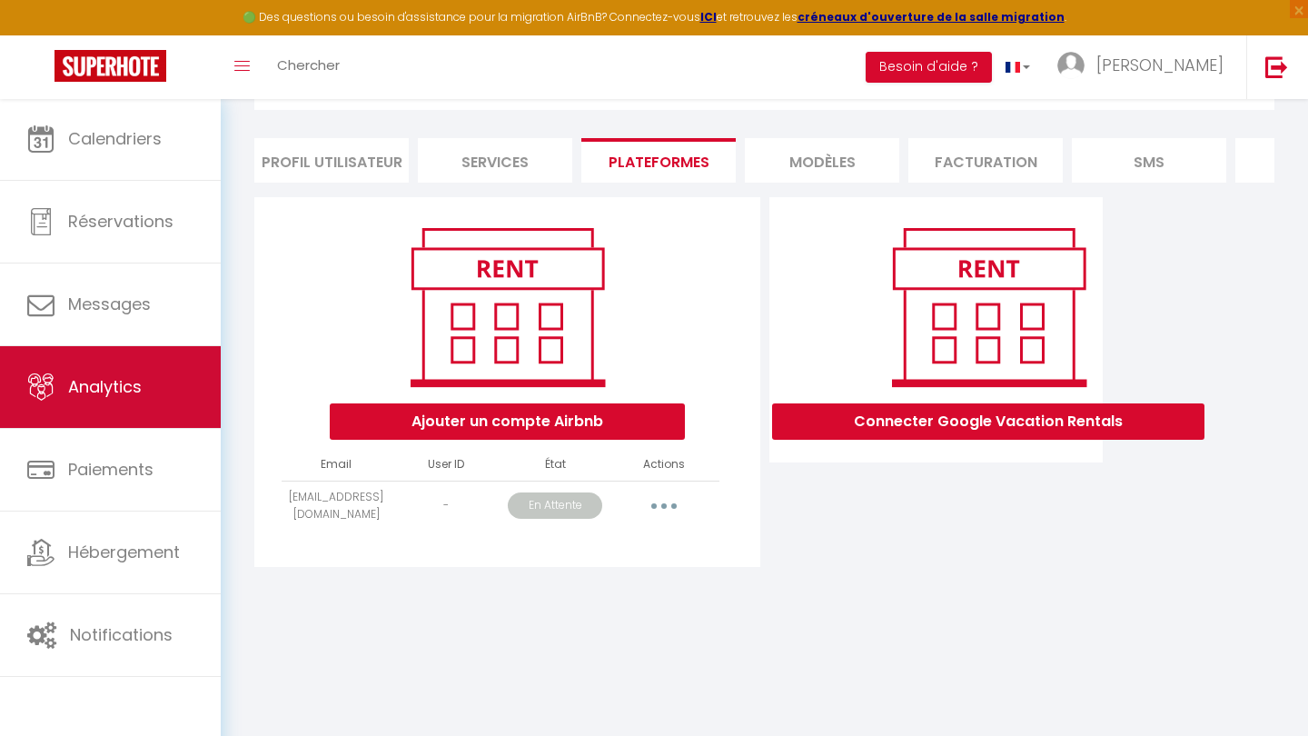
click at [160, 364] on link "Analytics" at bounding box center [110, 387] width 221 height 82
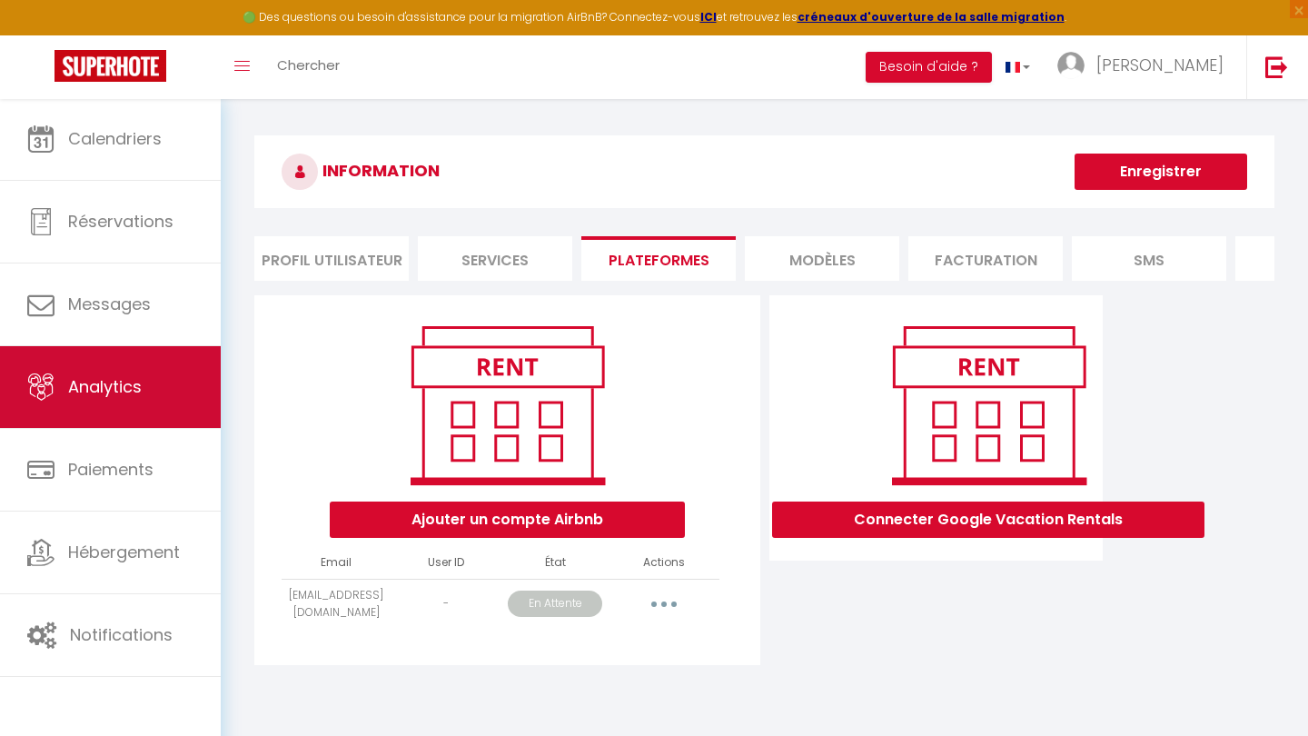
select select "2025"
select select "9"
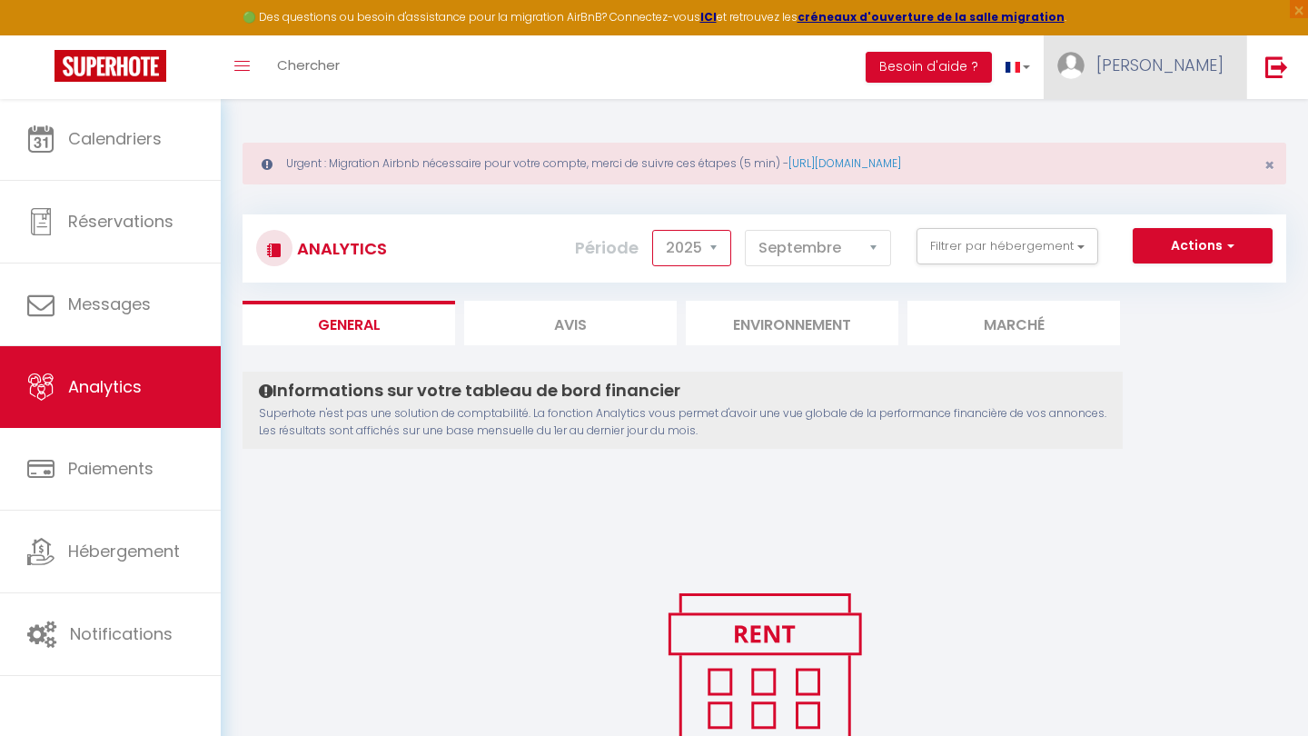
click at [1218, 63] on span "[PERSON_NAME]" at bounding box center [1159, 65] width 127 height 23
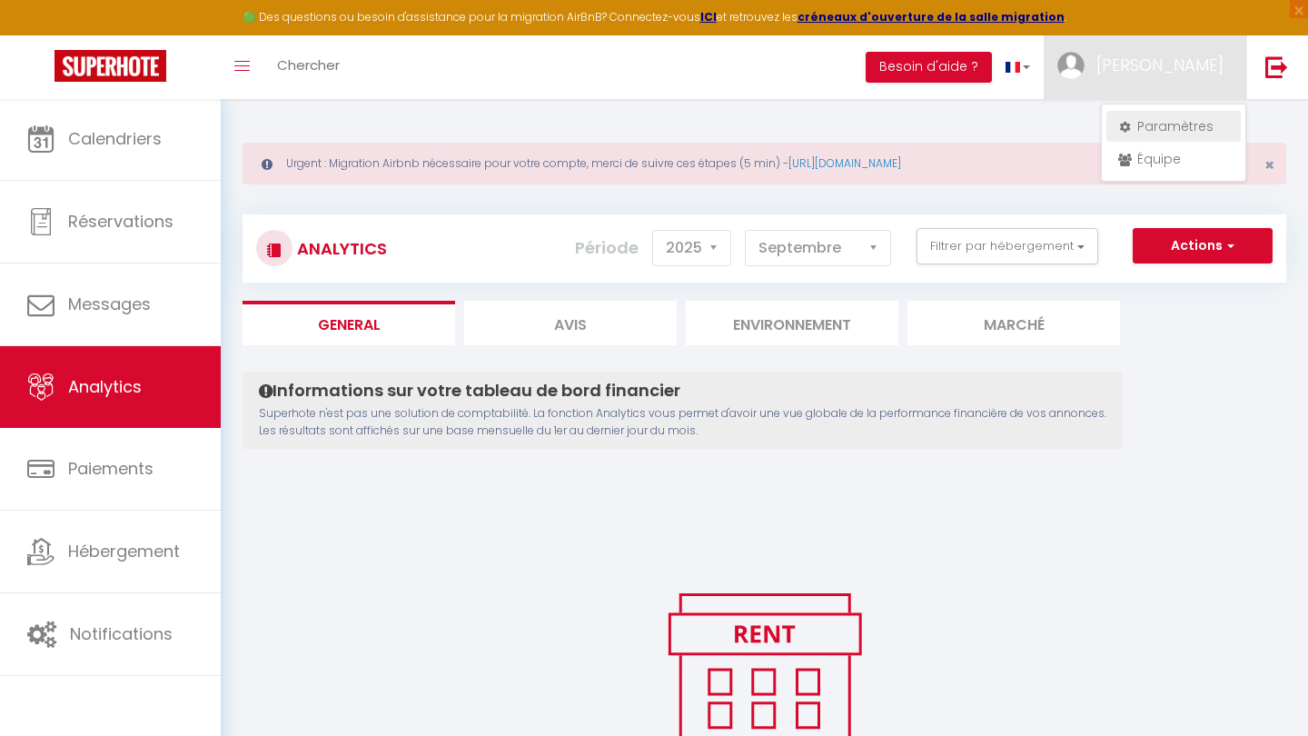
click at [1177, 121] on link "Paramètres" at bounding box center [1173, 126] width 134 height 31
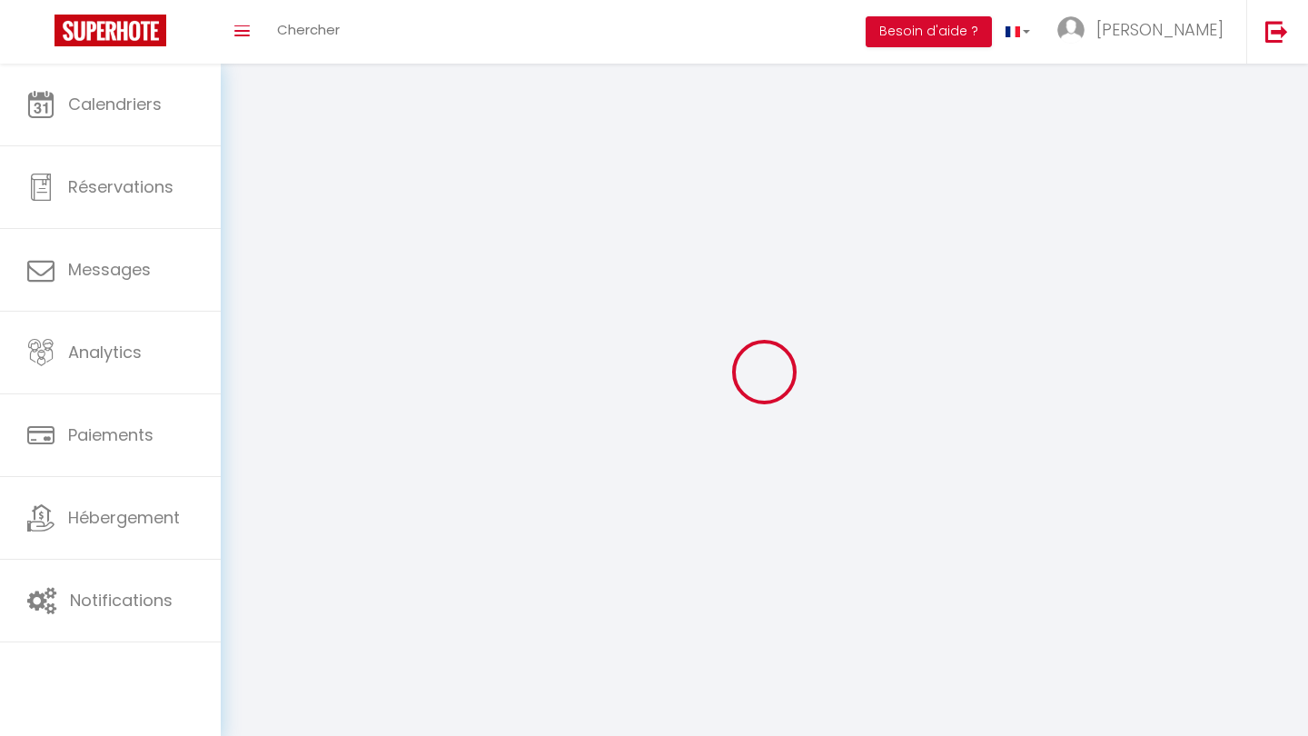
select select
type input "[PERSON_NAME]"
type input "Malassis"
type input "[PHONE_NUMBER]"
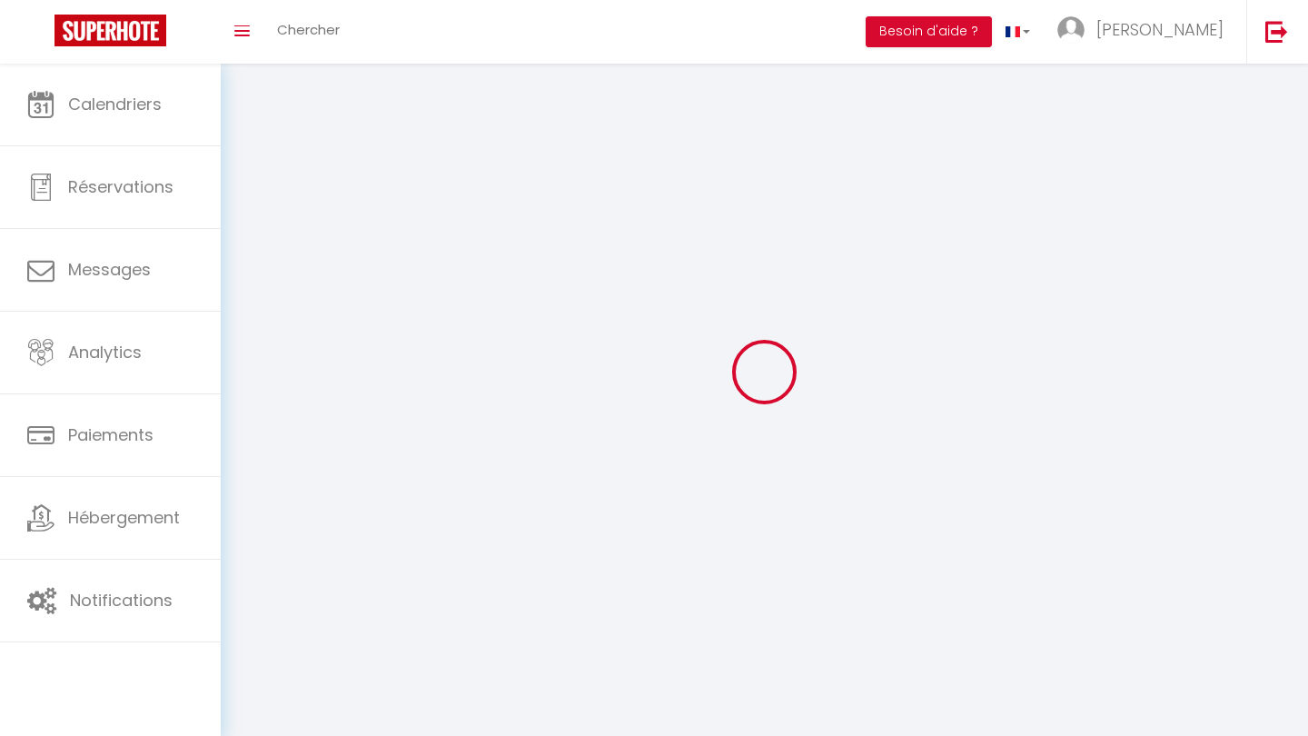
type input "[STREET_ADDRESS][PERSON_NAME]"
type input "35540"
type input "miniac-morvan"
type input "NFgUZmTG3r5upV0u4Epih5bep"
type input "99kDfw3TAzFF8I2CtbN55r4GU"
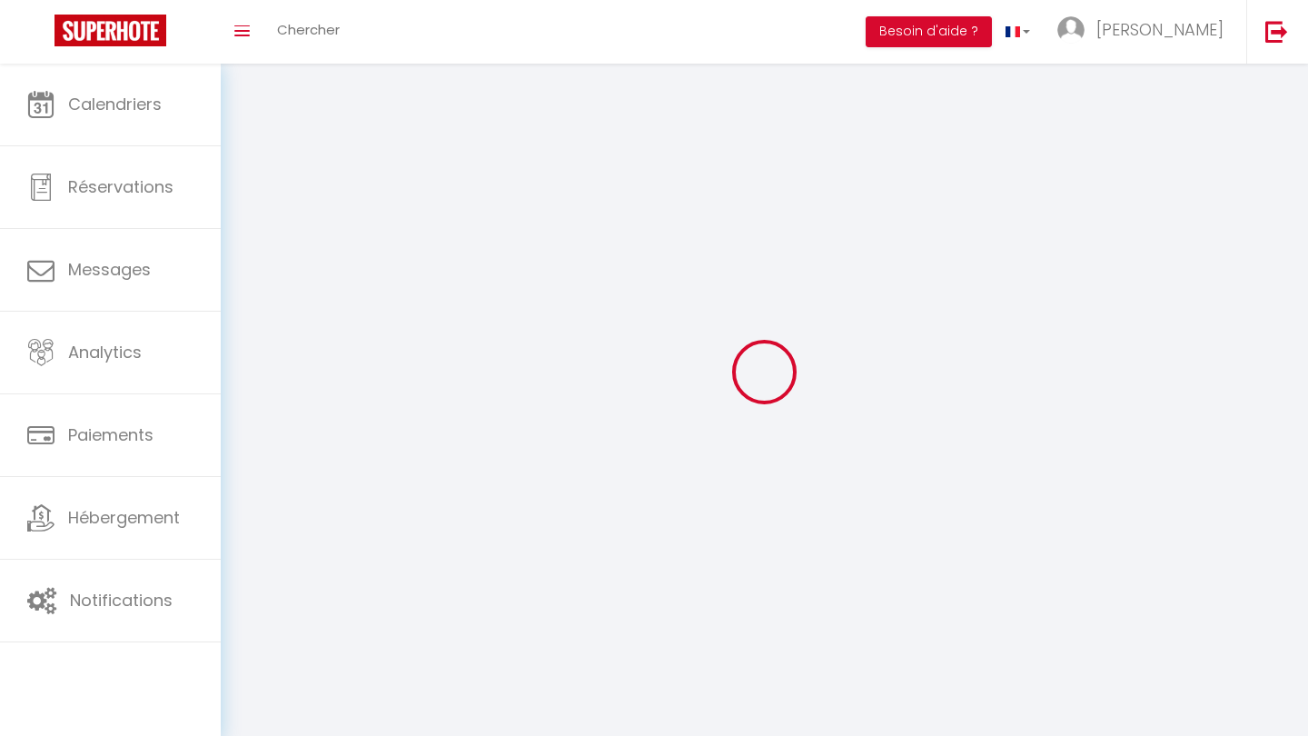
type input "[URL][DOMAIN_NAME]"
select select "28"
select select "fr"
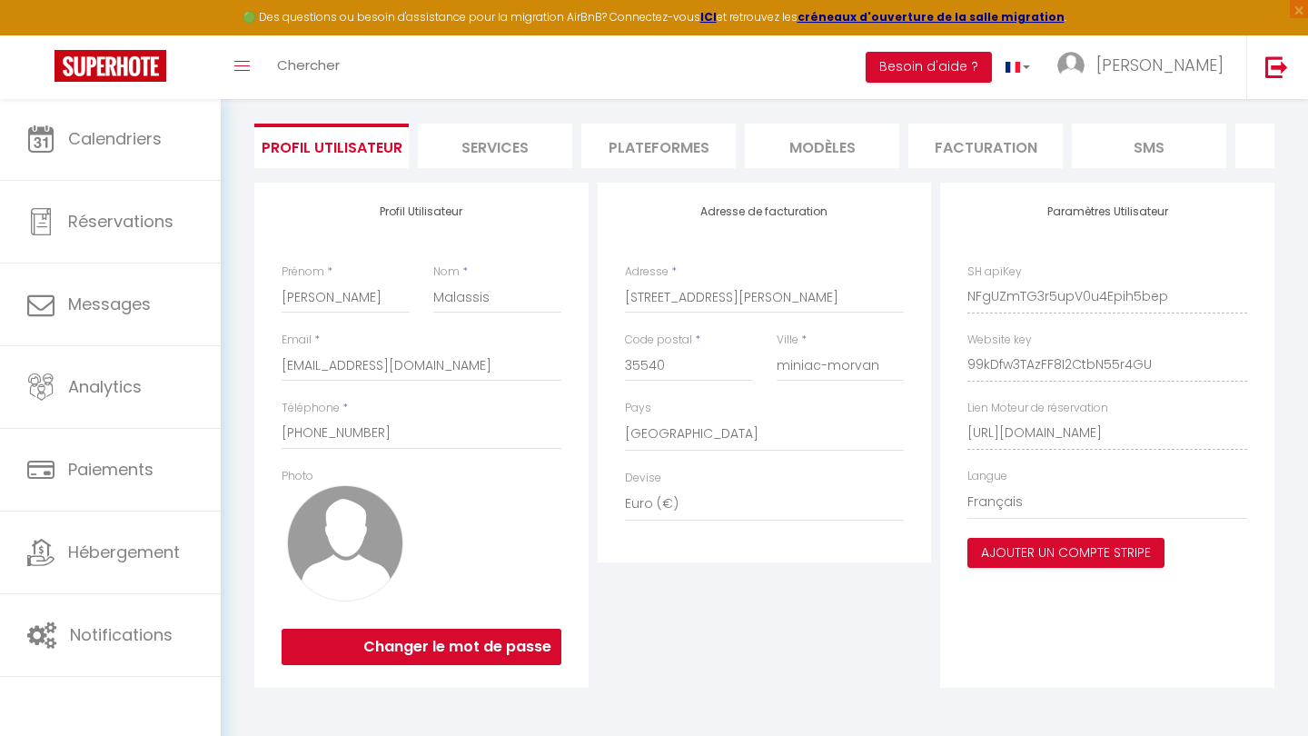
scroll to position [112, 0]
click at [371, 529] on img at bounding box center [345, 544] width 116 height 116
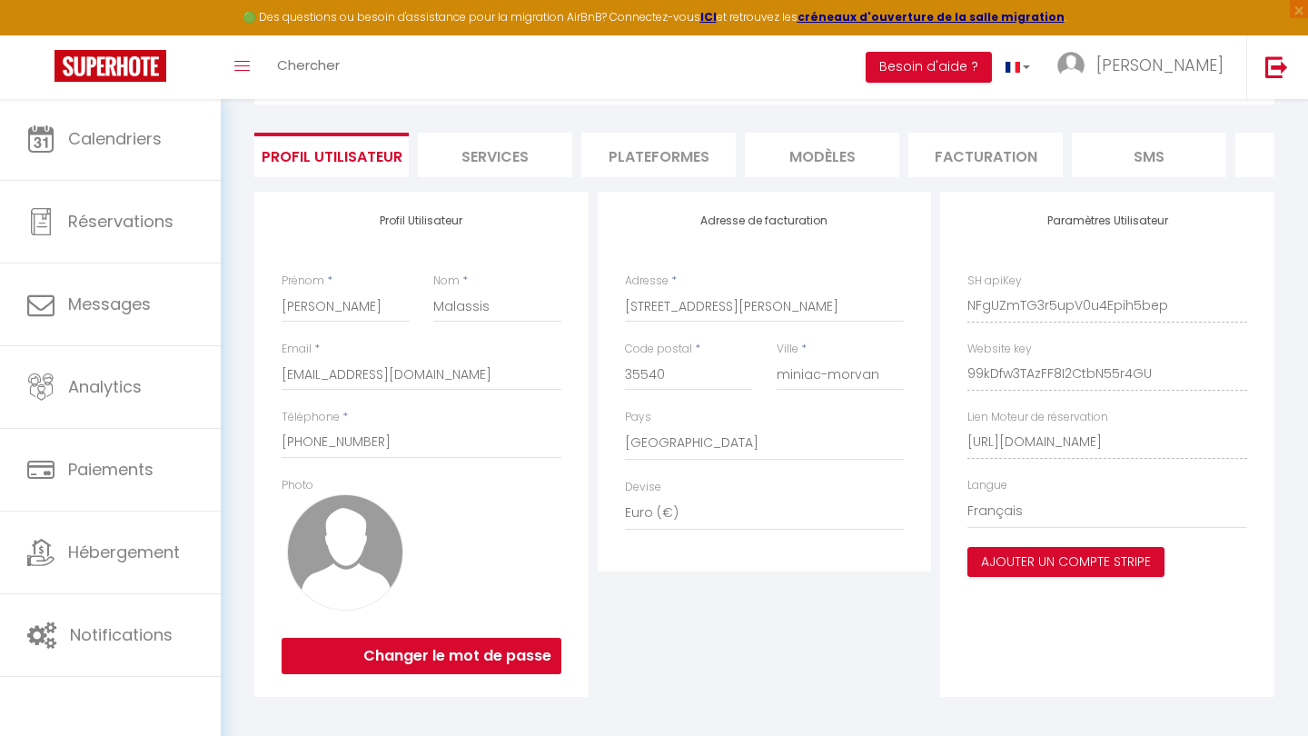
scroll to position [106, 0]
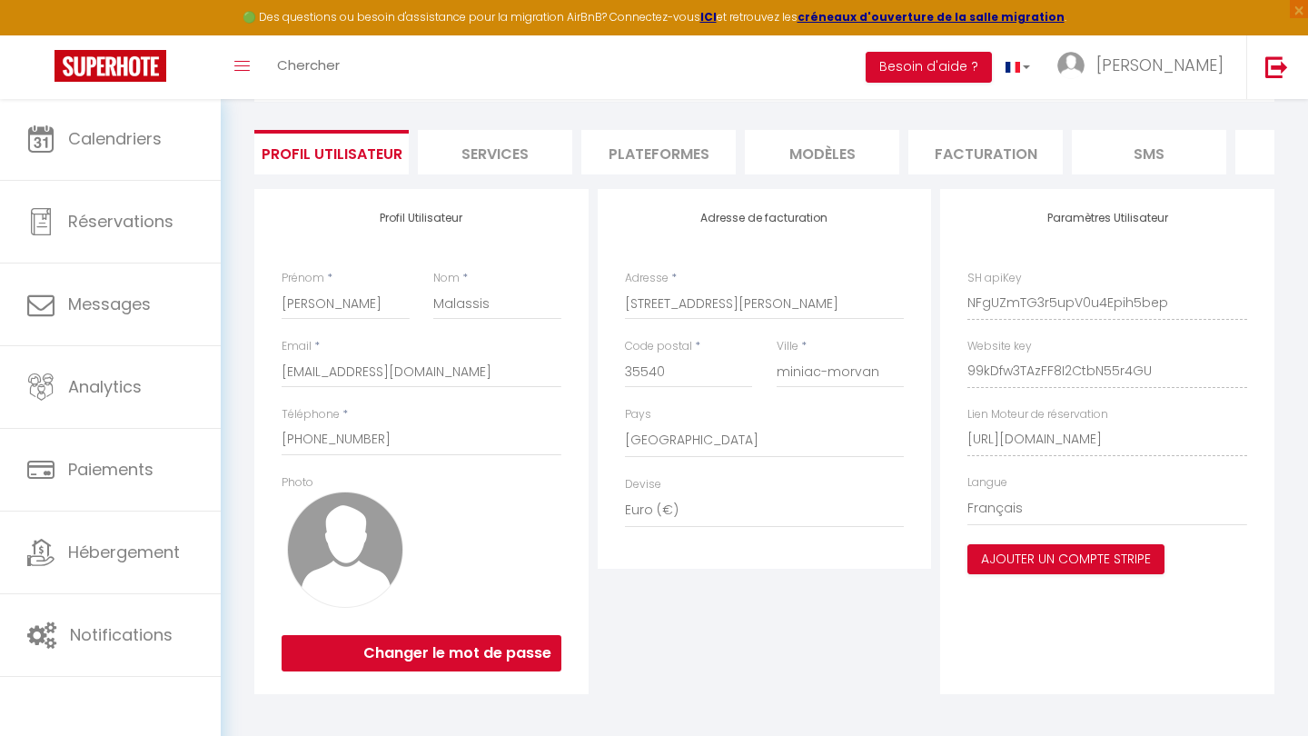
click at [499, 161] on li "Services" at bounding box center [495, 152] width 154 height 44
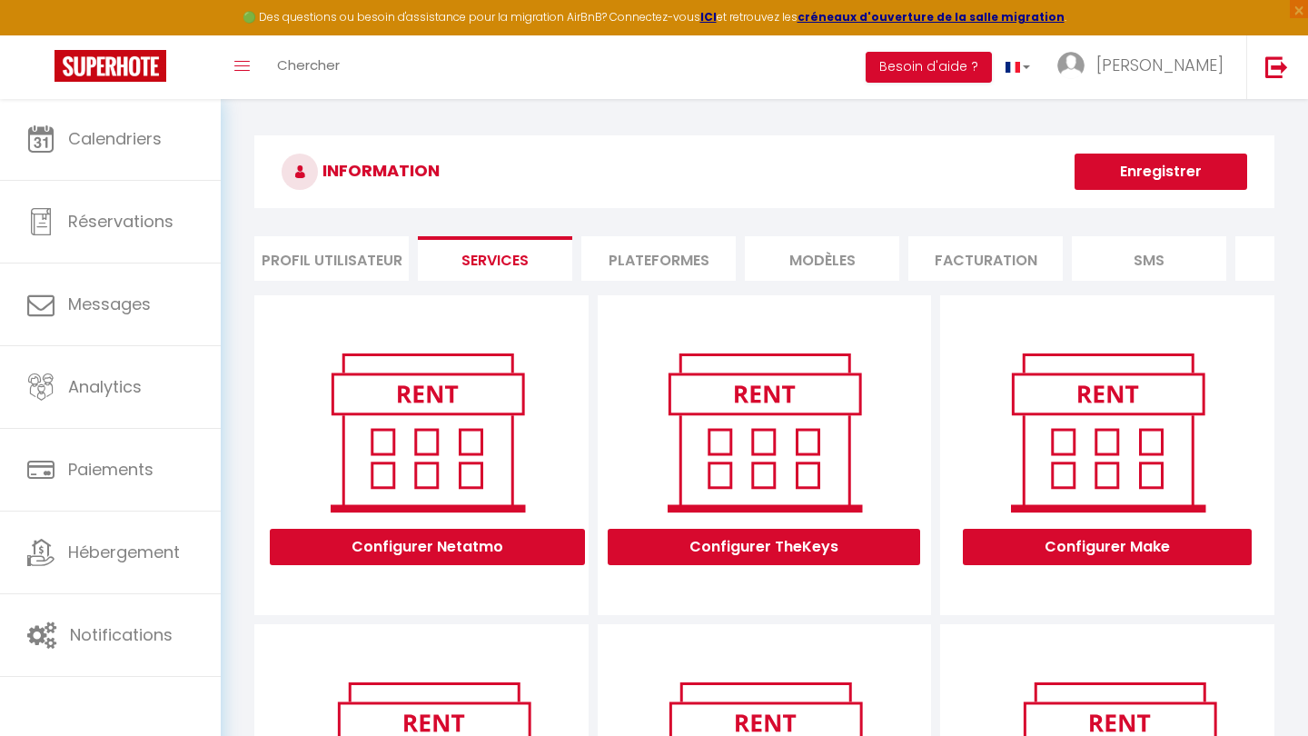
click at [701, 254] on li "Plateformes" at bounding box center [658, 258] width 154 height 44
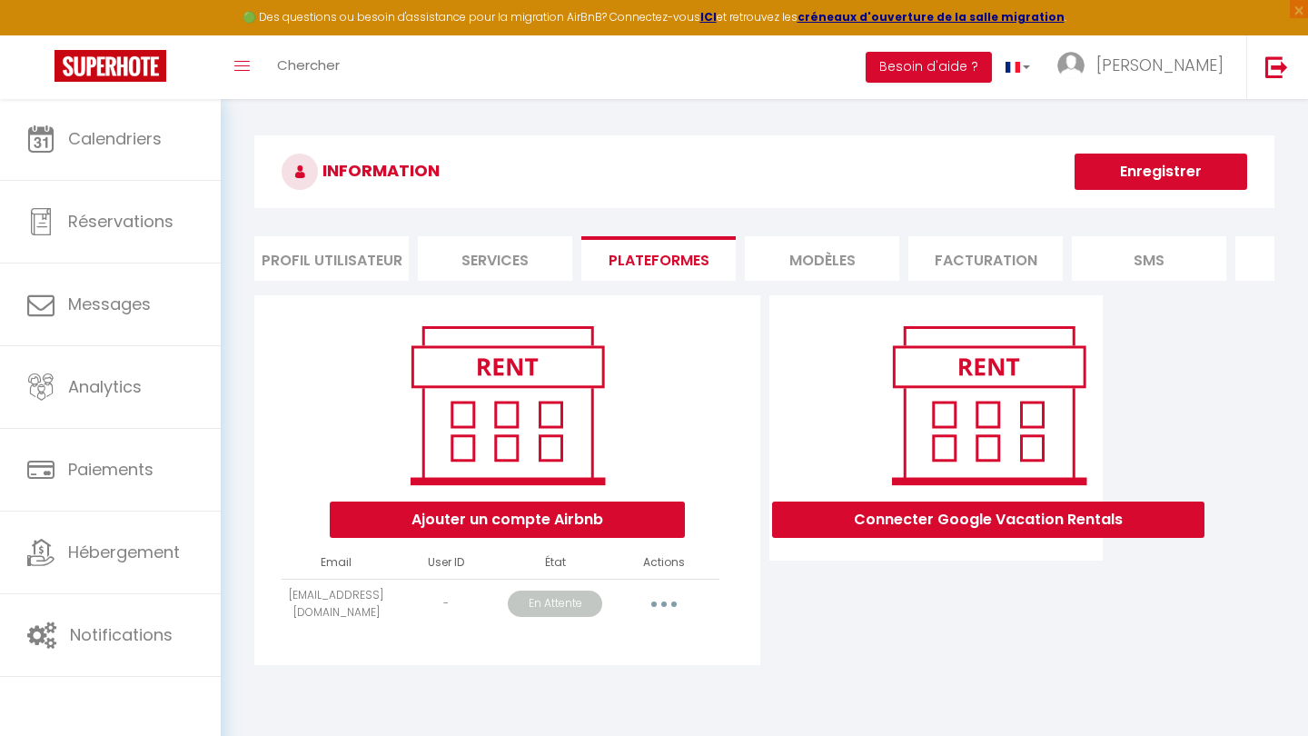
click at [831, 256] on li "MODÈLES" at bounding box center [822, 258] width 154 height 44
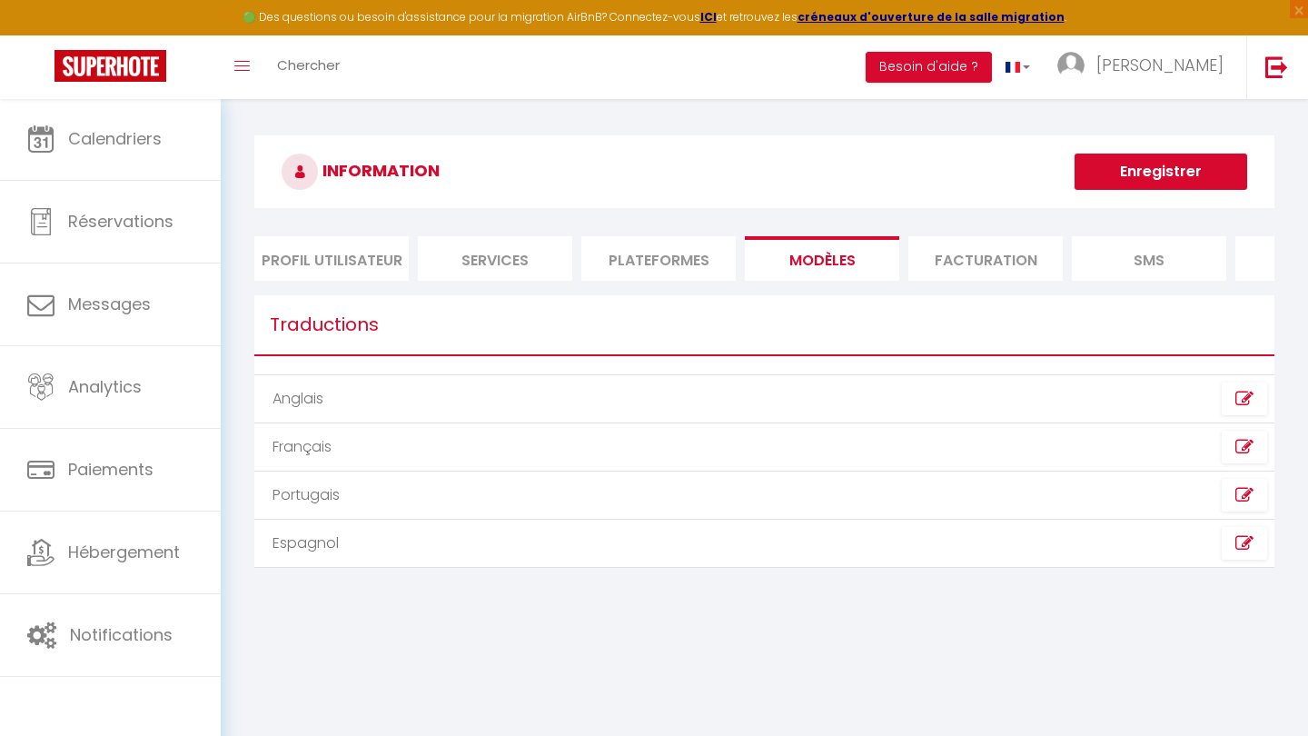
click at [951, 265] on li "Facturation" at bounding box center [985, 258] width 154 height 44
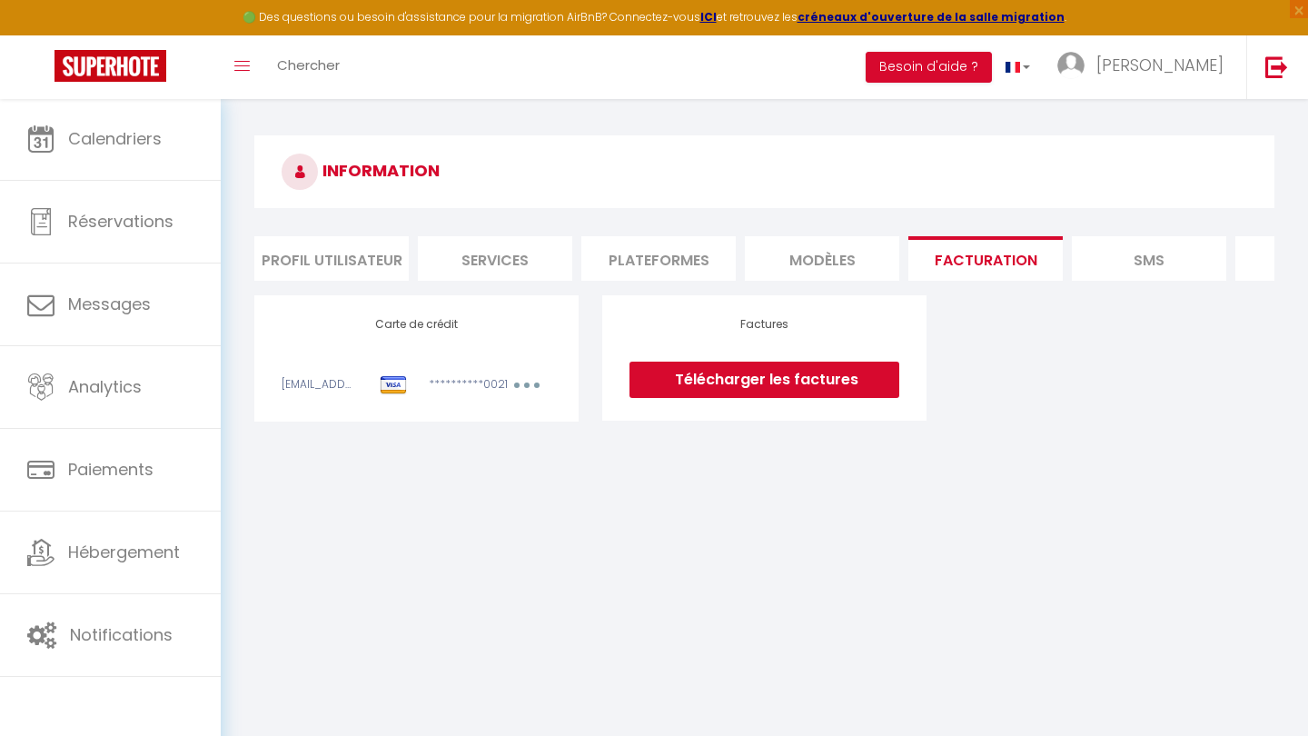
click at [1138, 246] on li "SMS" at bounding box center [1149, 258] width 154 height 44
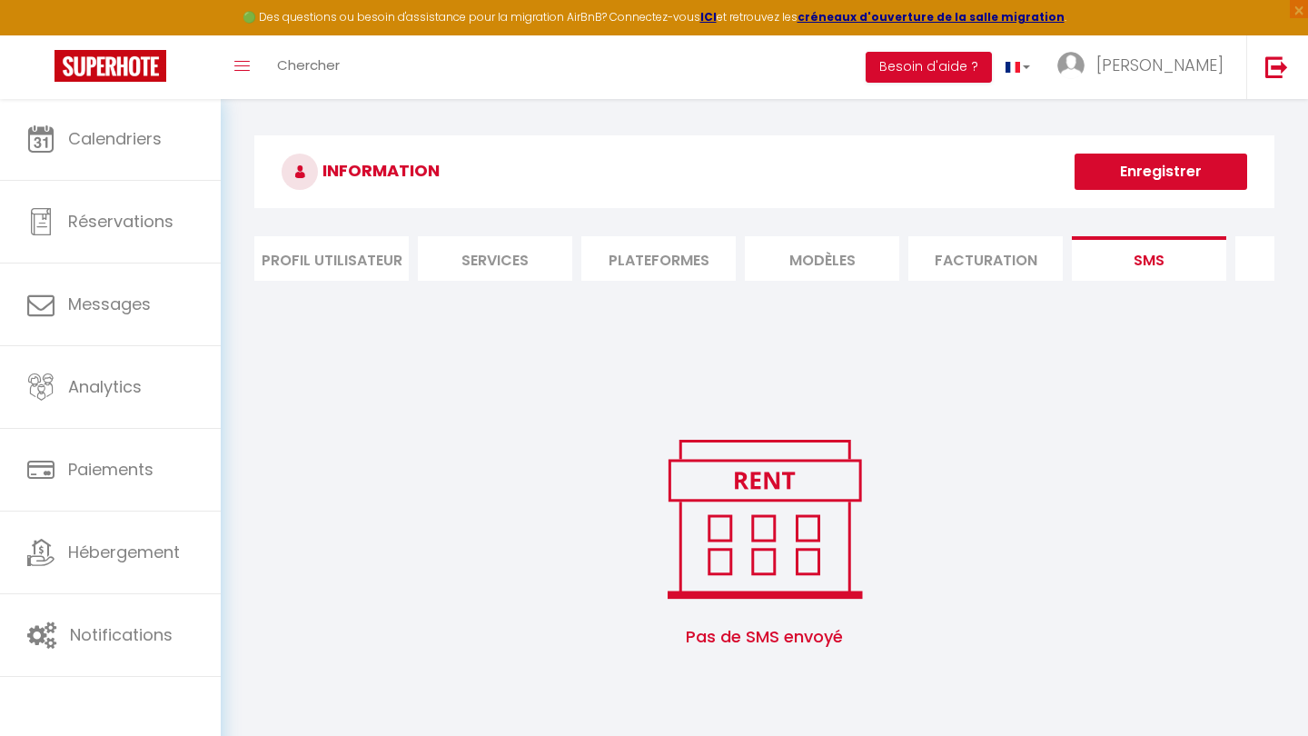
click at [608, 264] on li "Plateformes" at bounding box center [658, 258] width 154 height 44
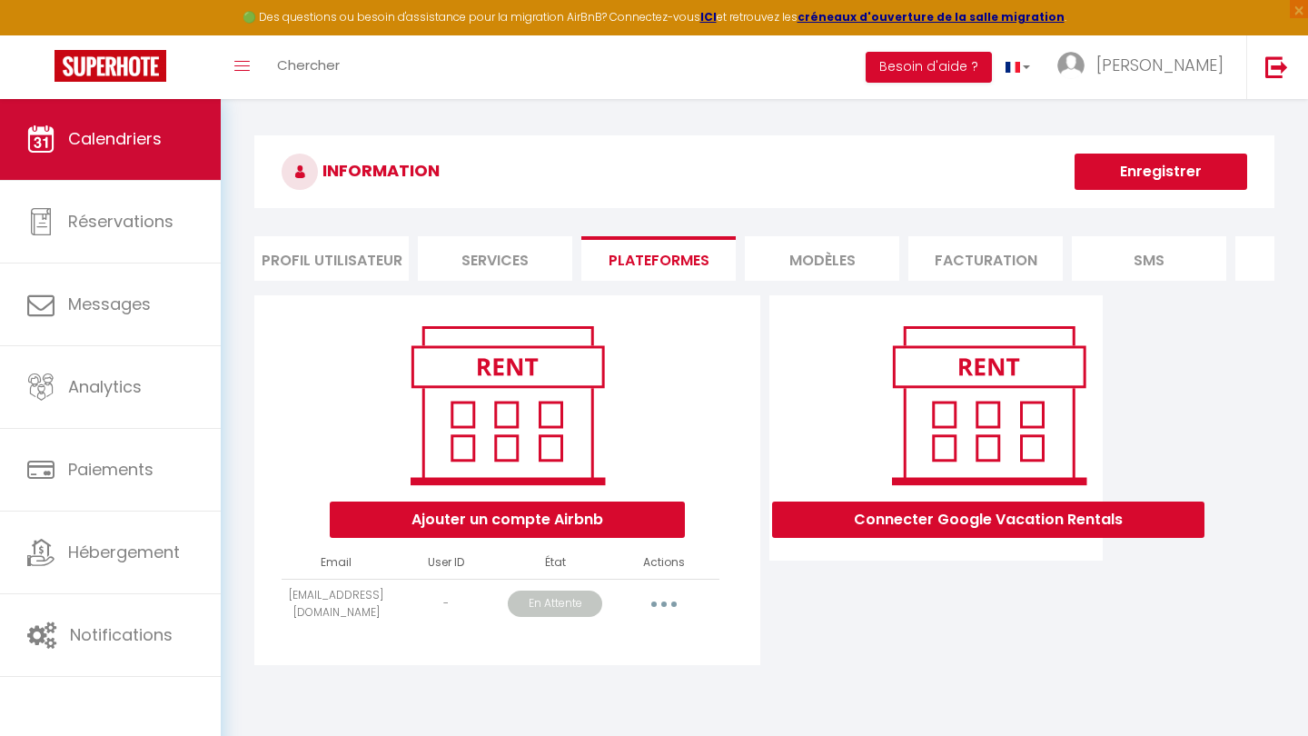
click at [122, 123] on link "Calendriers" at bounding box center [110, 139] width 221 height 82
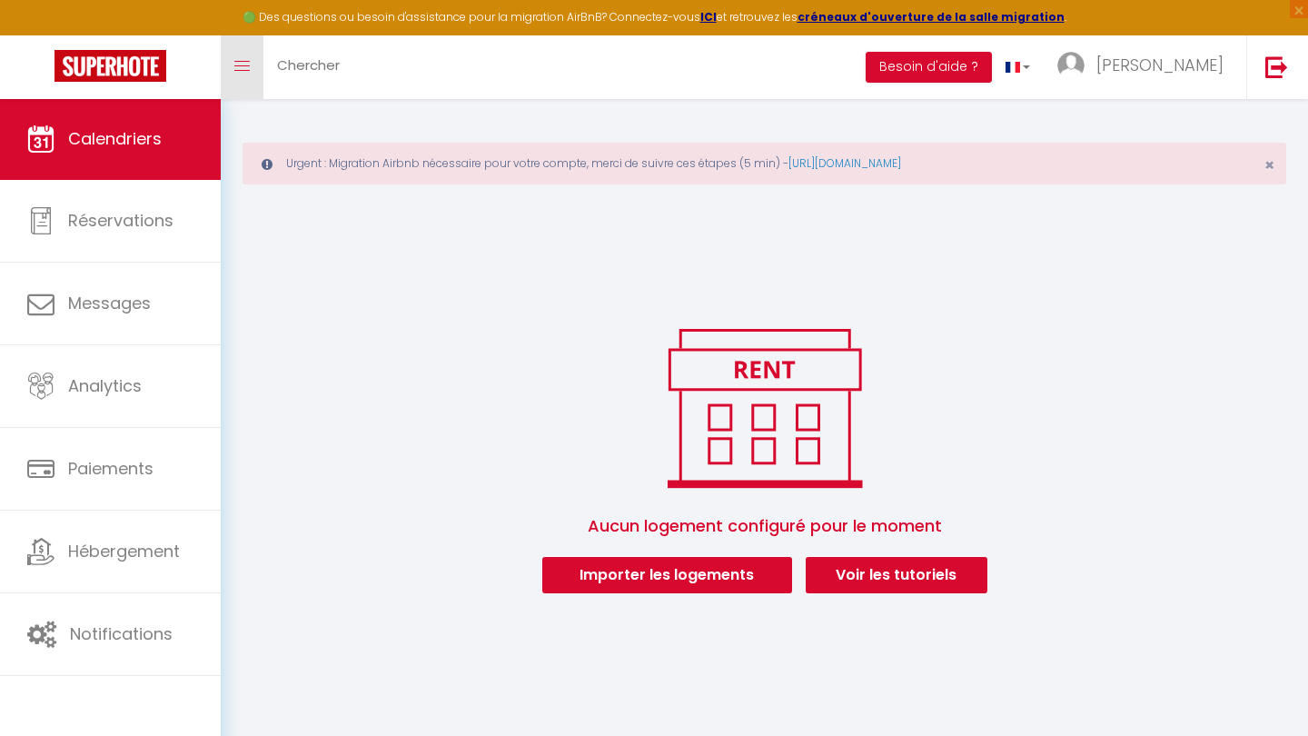
click at [239, 78] on link "Toggle menubar" at bounding box center [242, 67] width 43 height 64
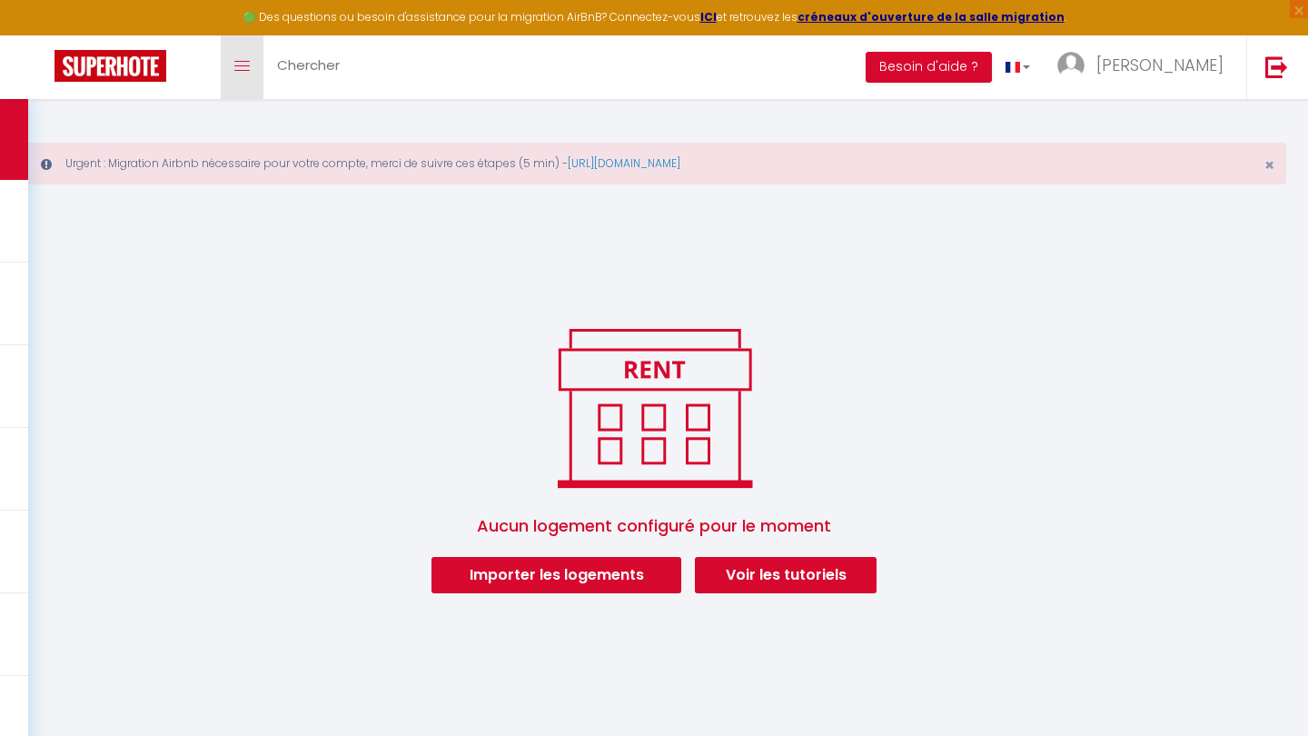
click at [239, 78] on link "Toggle menubar" at bounding box center [242, 67] width 43 height 64
